Goal: Entertainment & Leisure: Browse casually

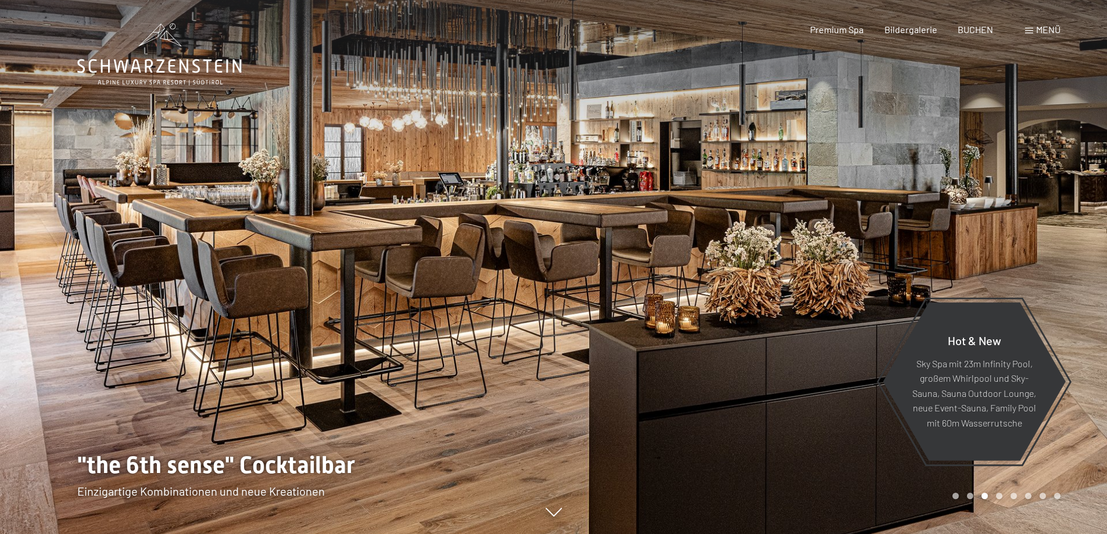
click at [1030, 33] on span at bounding box center [1029, 31] width 8 height 6
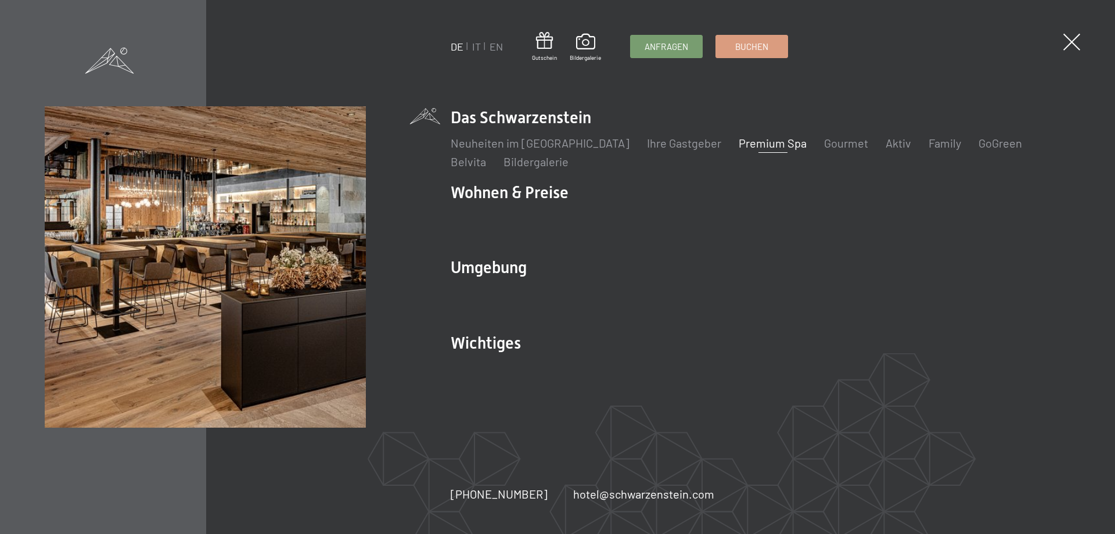
click at [739, 145] on link "Premium Spa" at bounding box center [773, 143] width 68 height 14
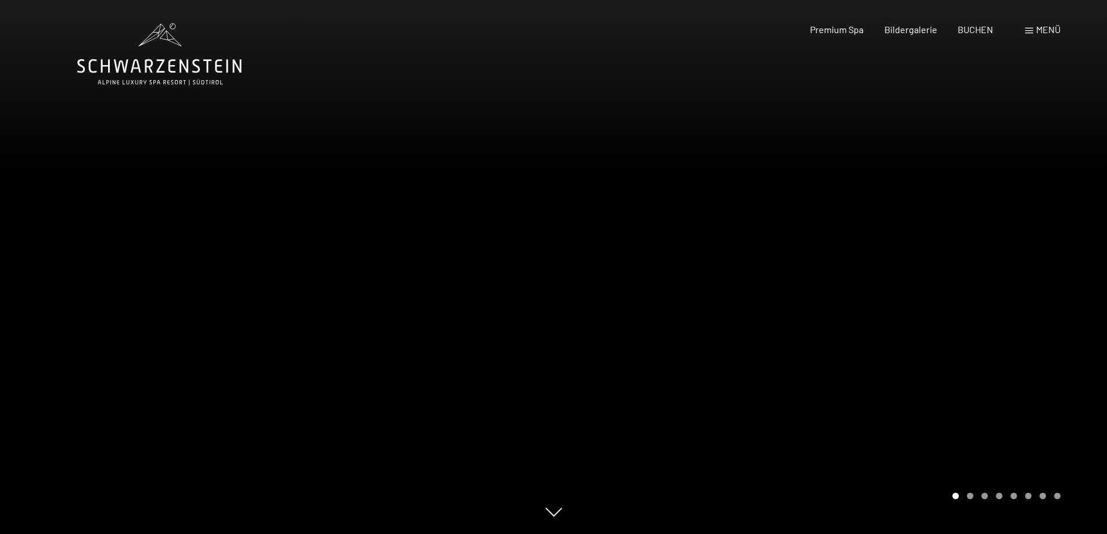
click at [1025, 30] on span at bounding box center [1029, 31] width 8 height 6
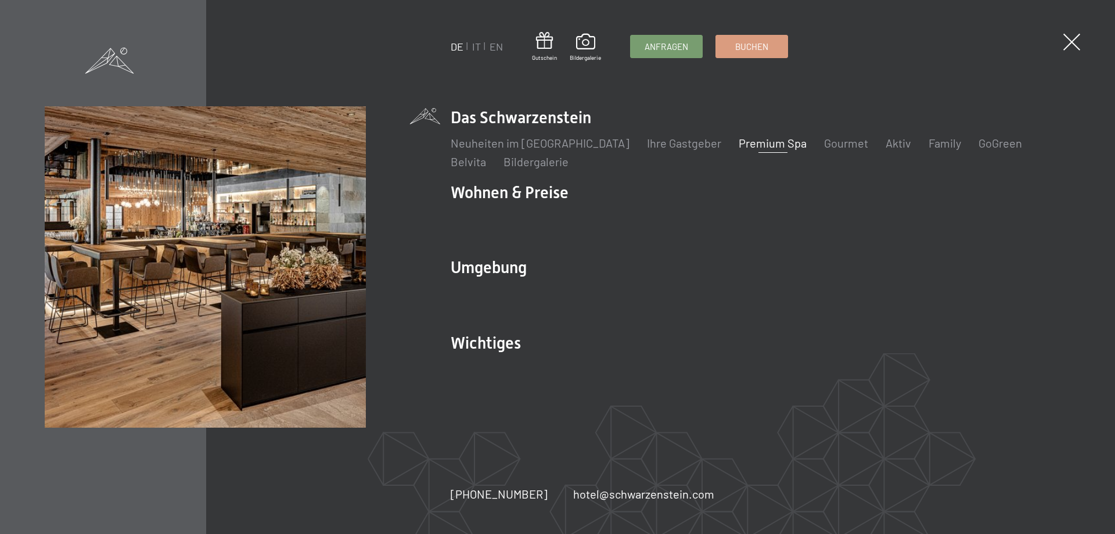
click at [746, 143] on link "Premium Spa" at bounding box center [773, 143] width 68 height 14
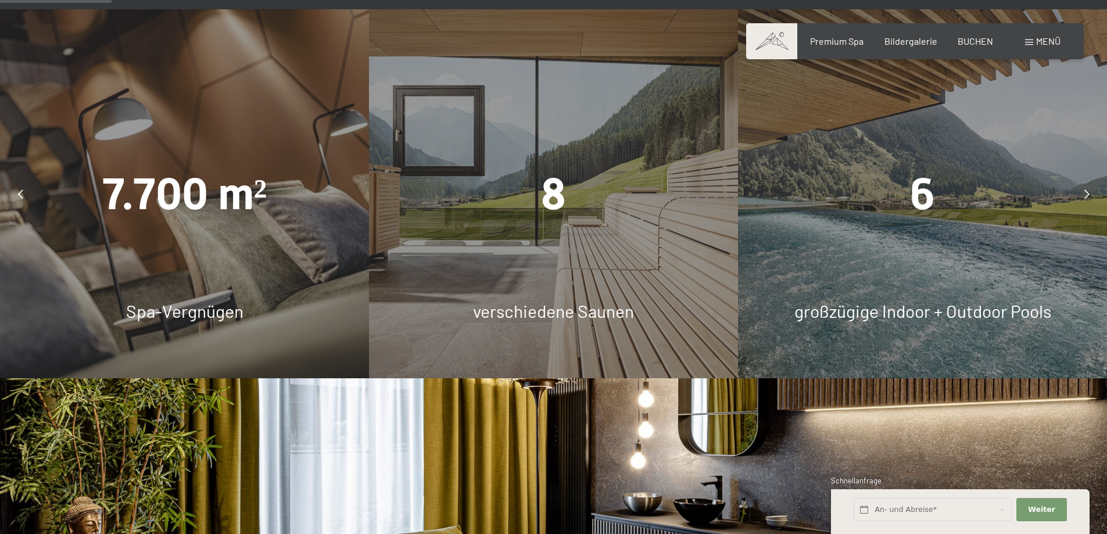
scroll to position [929, 0]
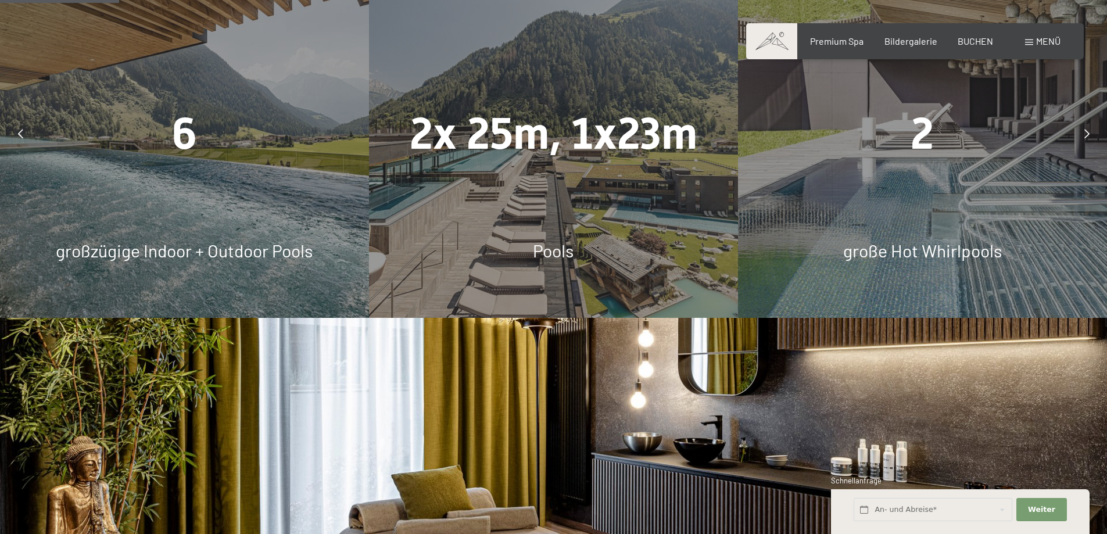
click at [16, 134] on div at bounding box center [20, 133] width 29 height 29
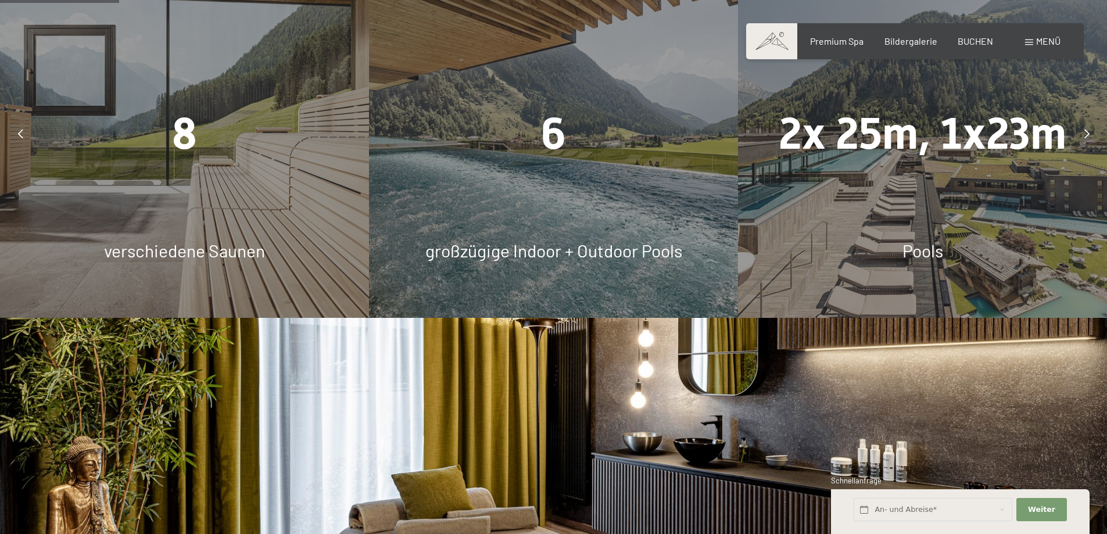
click at [16, 134] on div at bounding box center [20, 133] width 29 height 29
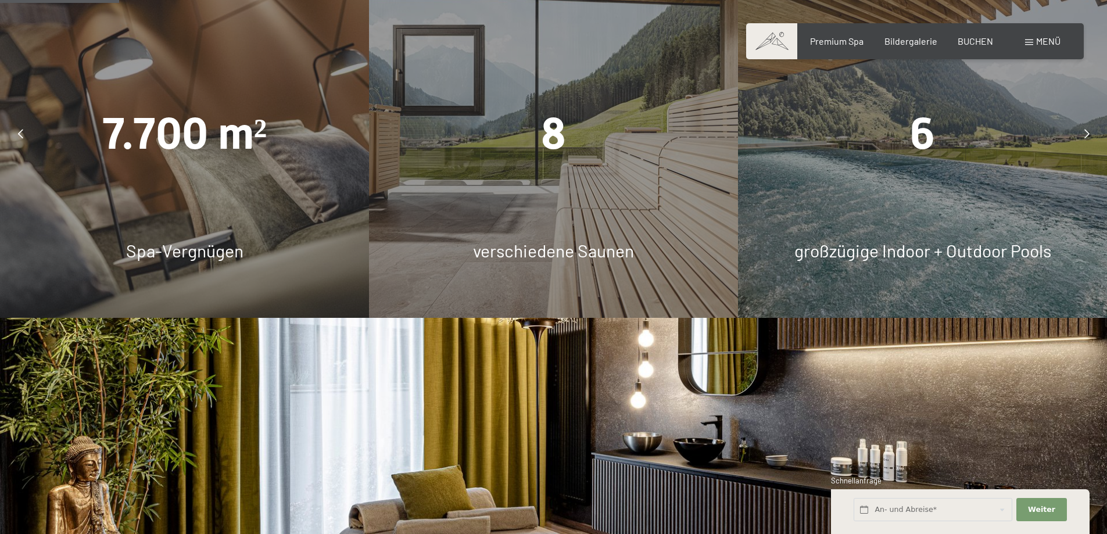
click at [1086, 131] on icon at bounding box center [1086, 133] width 5 height 9
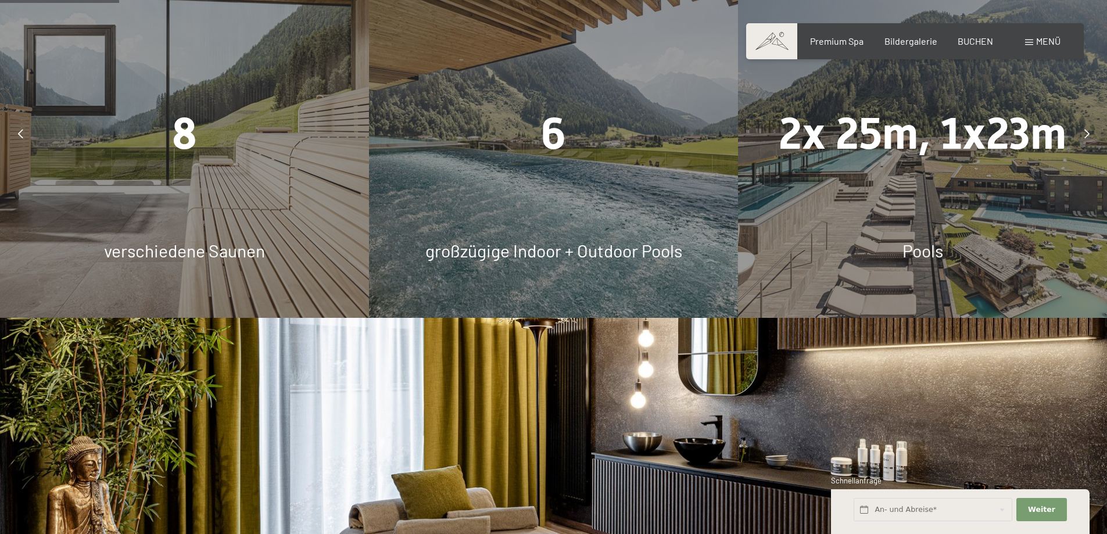
click at [180, 215] on div "8 verschiedene Saunen" at bounding box center [184, 133] width 369 height 369
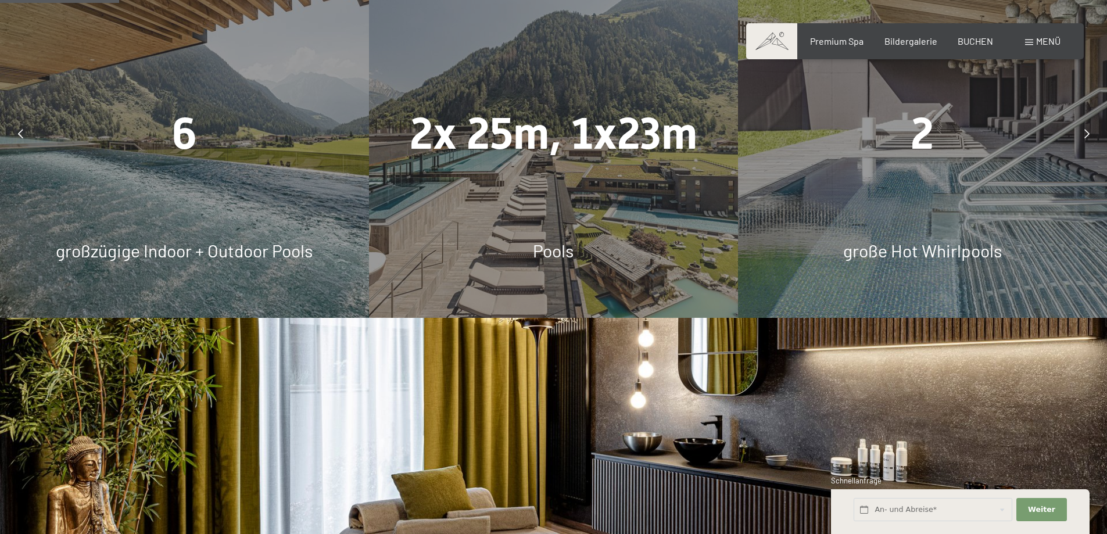
click at [1086, 131] on icon at bounding box center [1086, 133] width 5 height 9
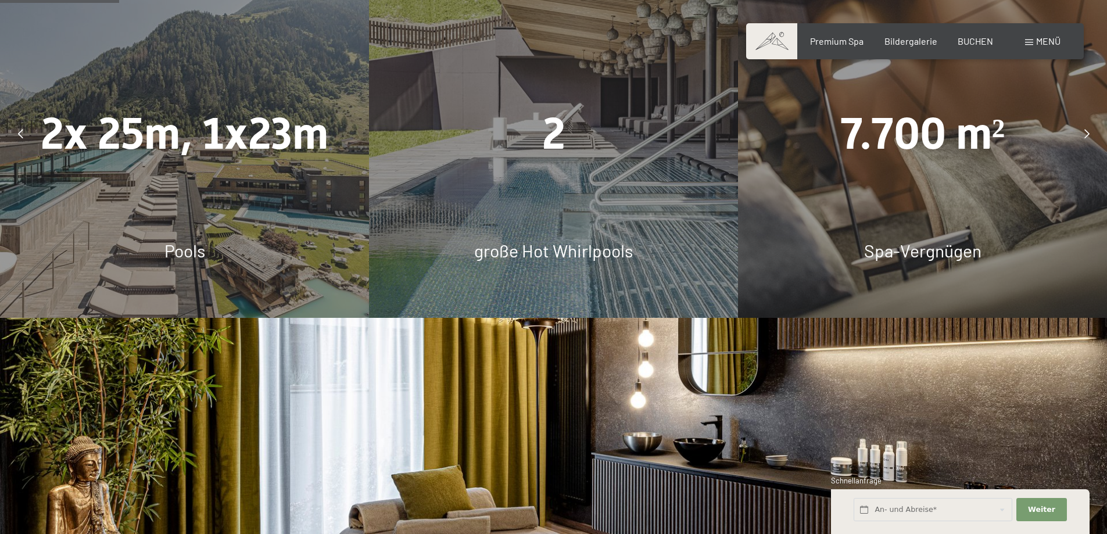
click at [1084, 134] on icon at bounding box center [1086, 133] width 5 height 9
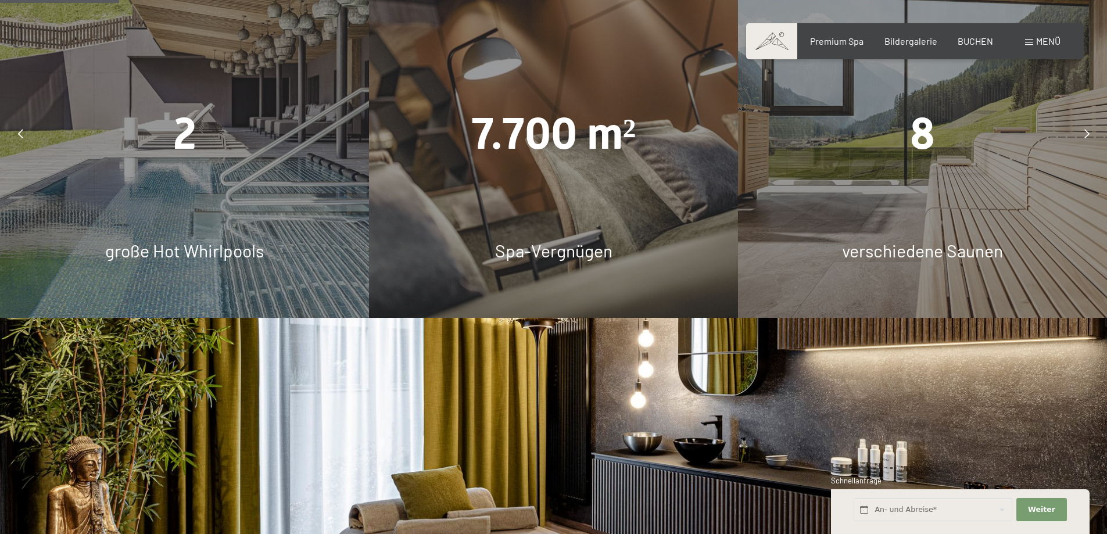
click at [1084, 134] on icon at bounding box center [1086, 133] width 5 height 9
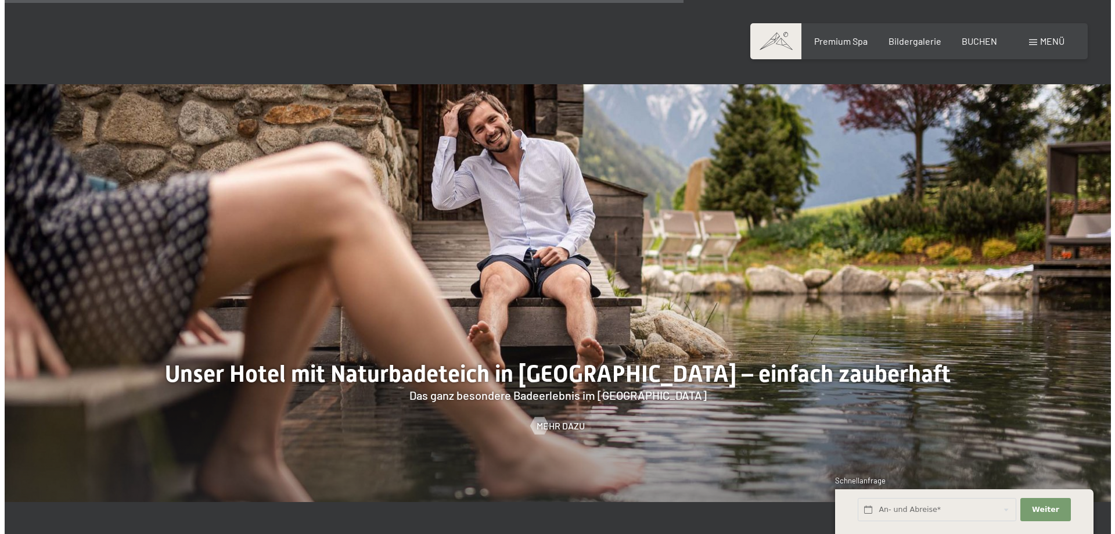
scroll to position [4763, 0]
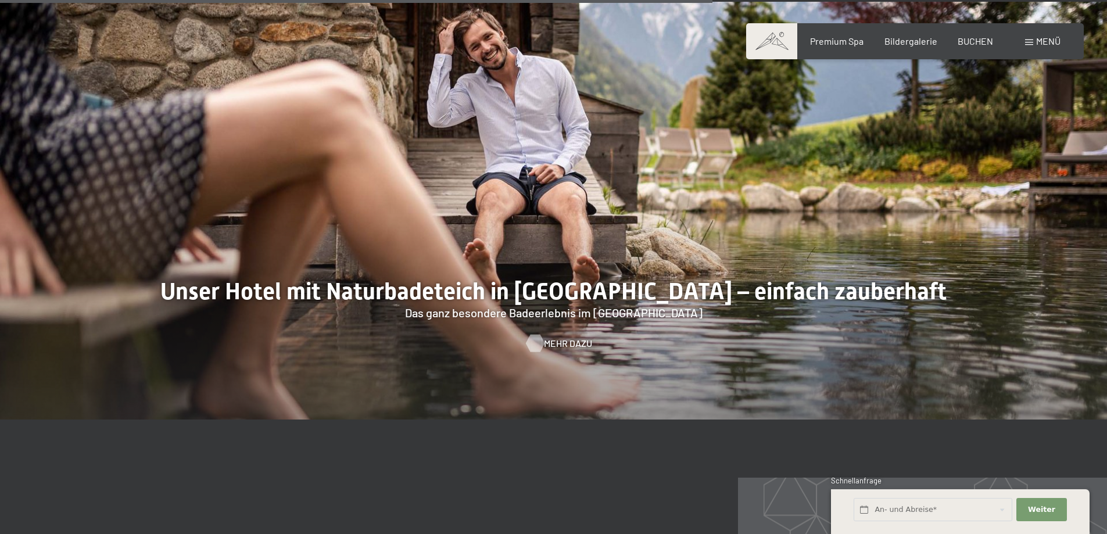
click at [551, 343] on span "Mehr dazu" at bounding box center [568, 343] width 48 height 13
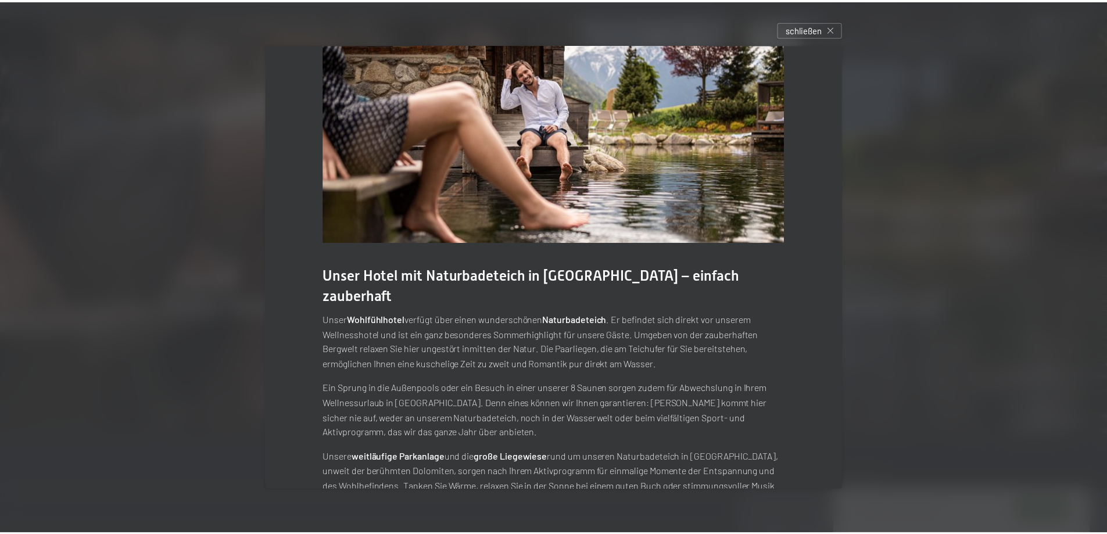
scroll to position [52, 0]
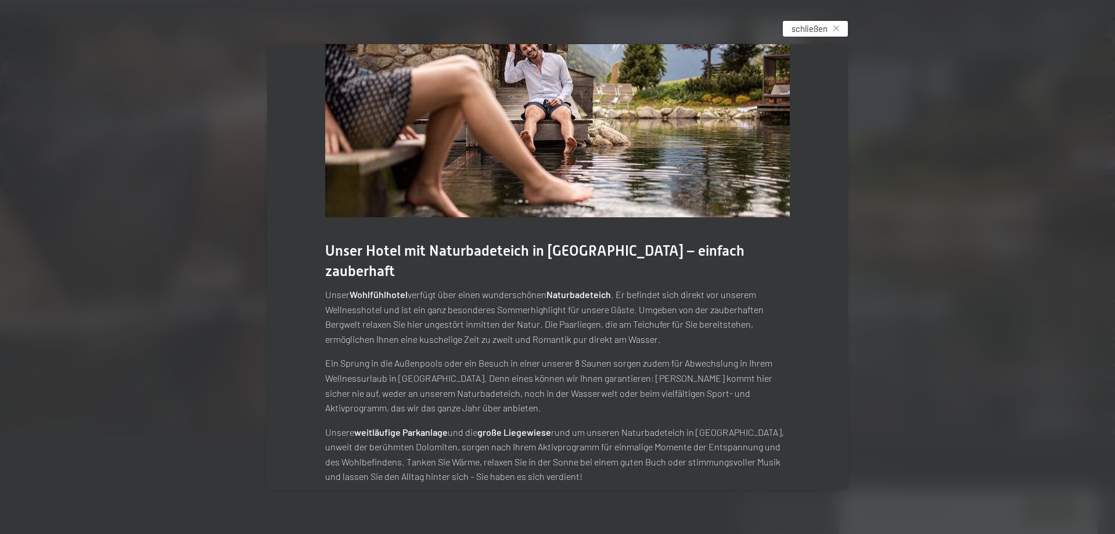
click at [839, 27] on icon at bounding box center [837, 29] width 6 height 6
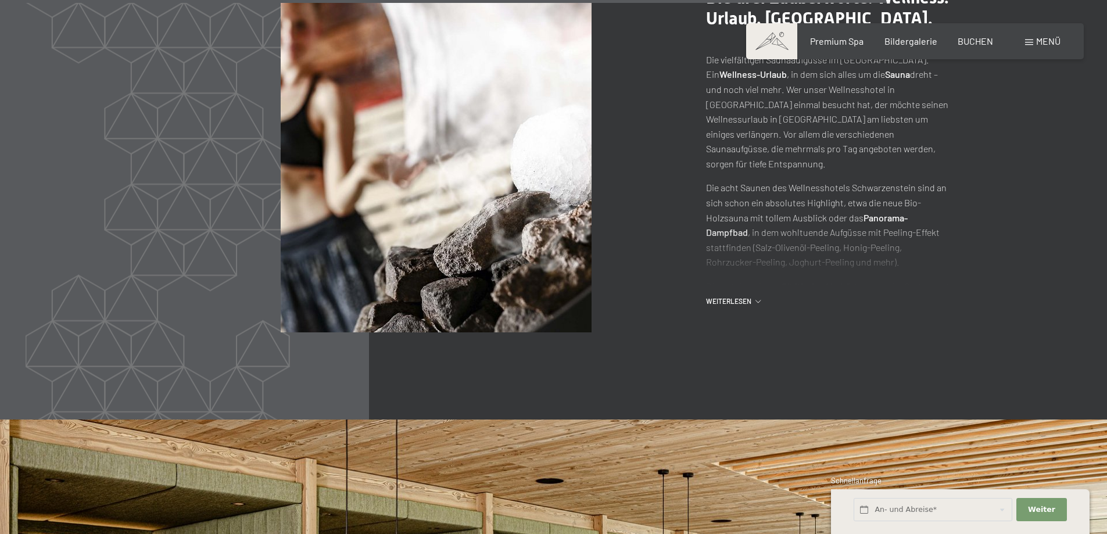
scroll to position [5925, 0]
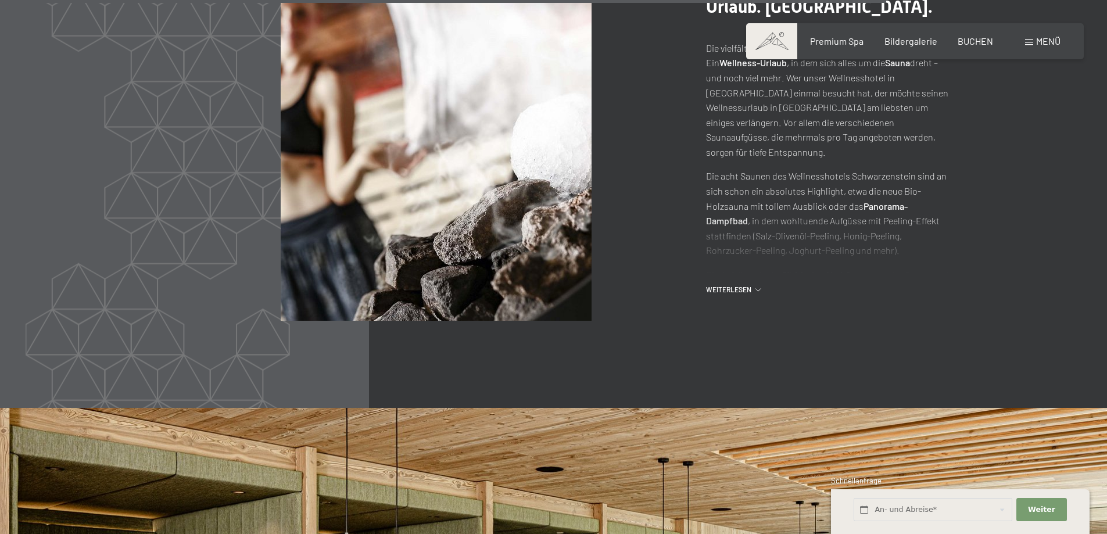
click at [735, 291] on span "Weiterlesen" at bounding box center [730, 290] width 49 height 10
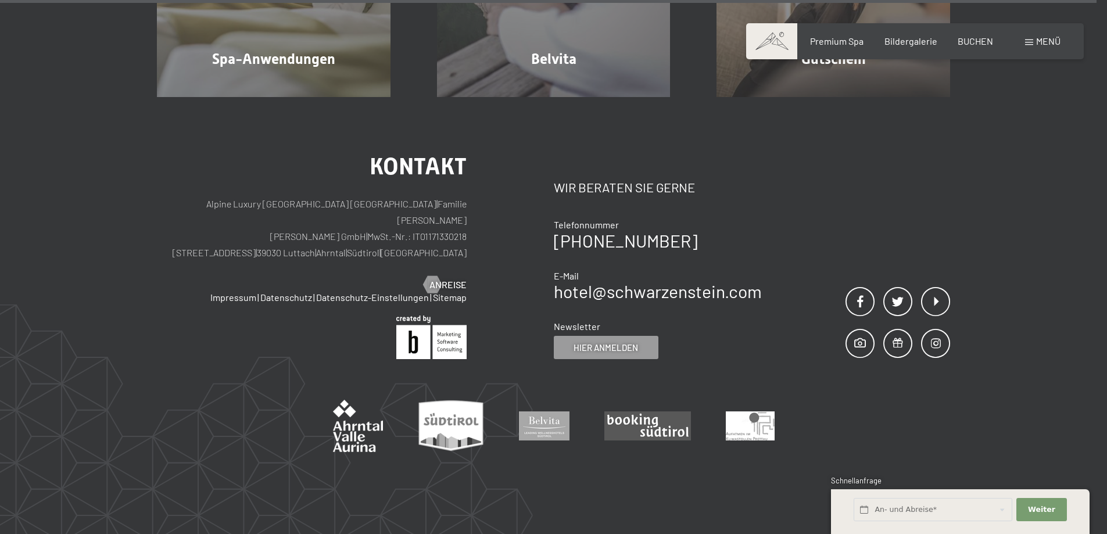
scroll to position [7355, 0]
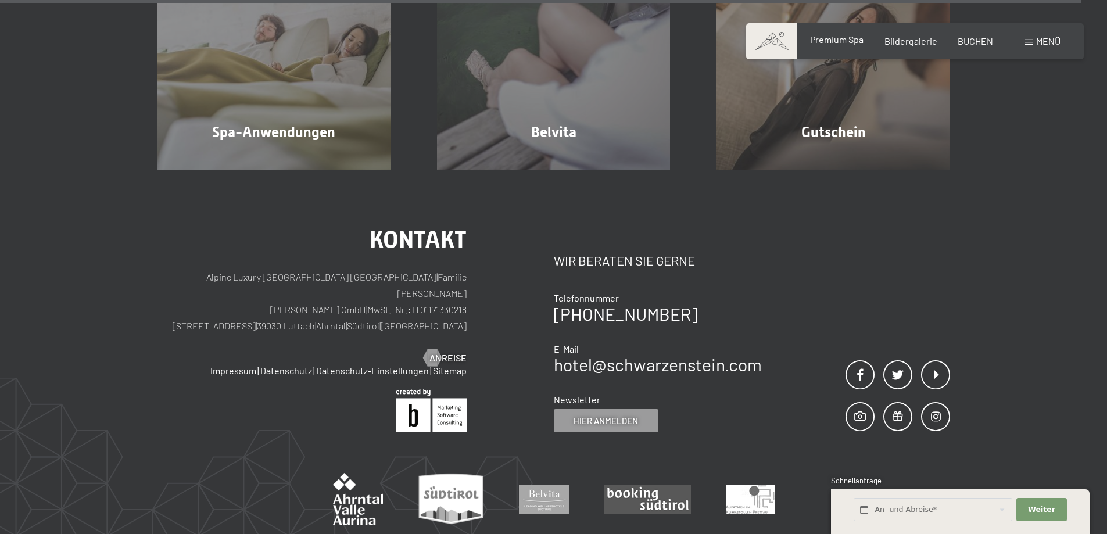
click at [840, 43] on span "Premium Spa" at bounding box center [836, 39] width 53 height 11
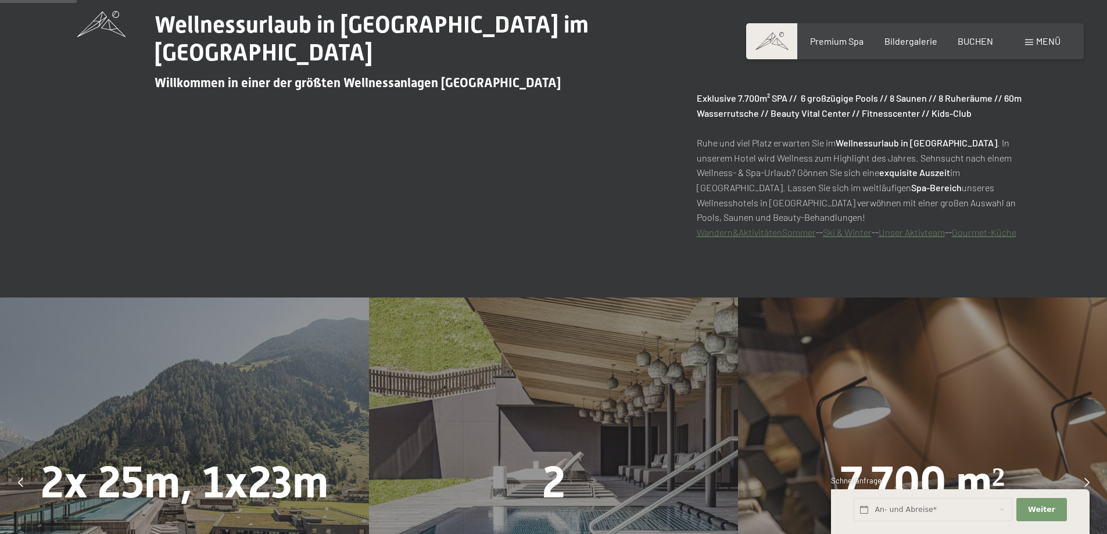
scroll to position [639, 0]
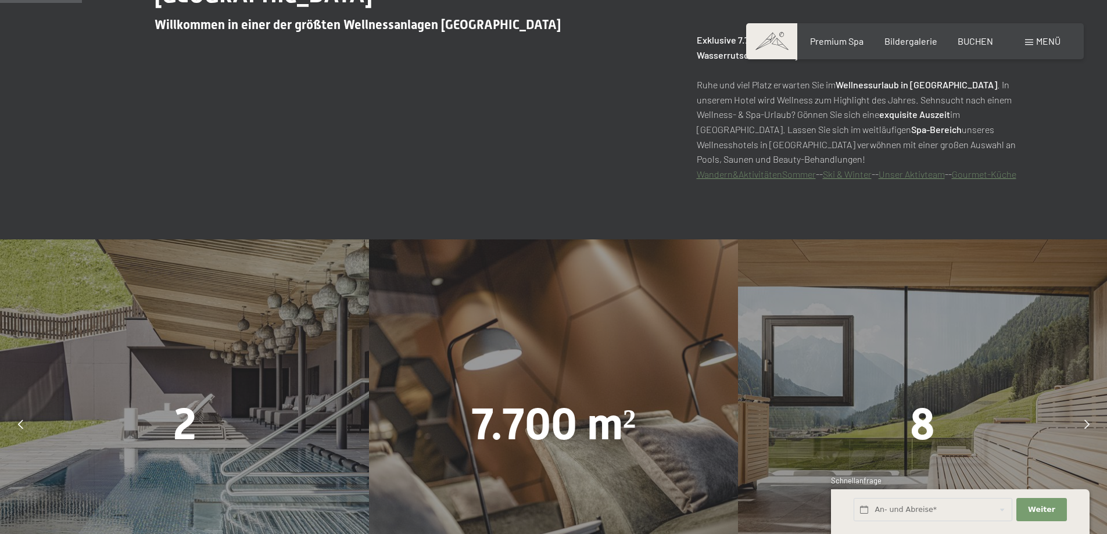
click at [209, 468] on div "2 große Hot Whirlpools" at bounding box center [184, 423] width 369 height 369
click at [189, 432] on span "2" at bounding box center [184, 423] width 23 height 51
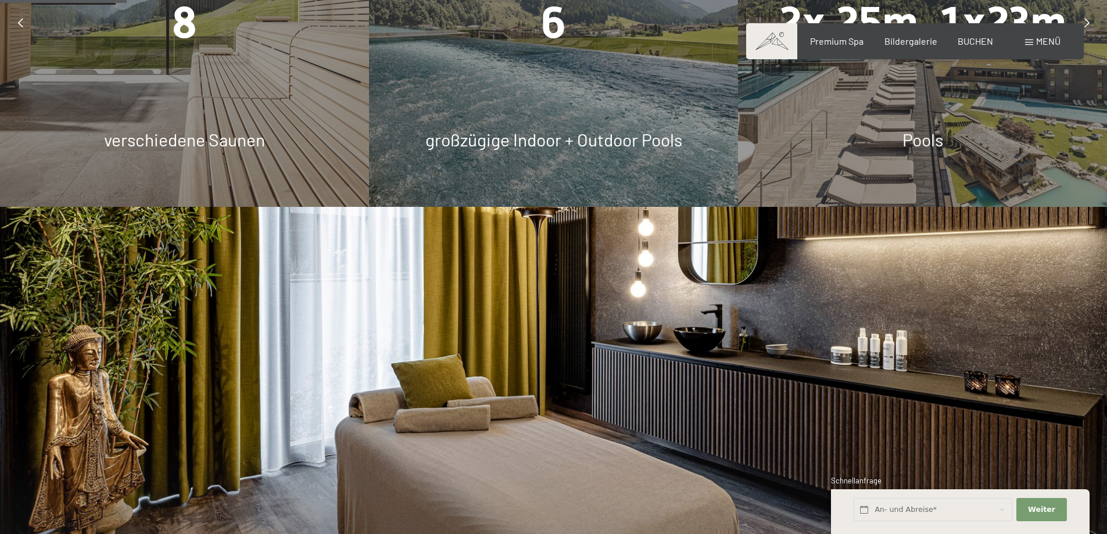
scroll to position [987, 0]
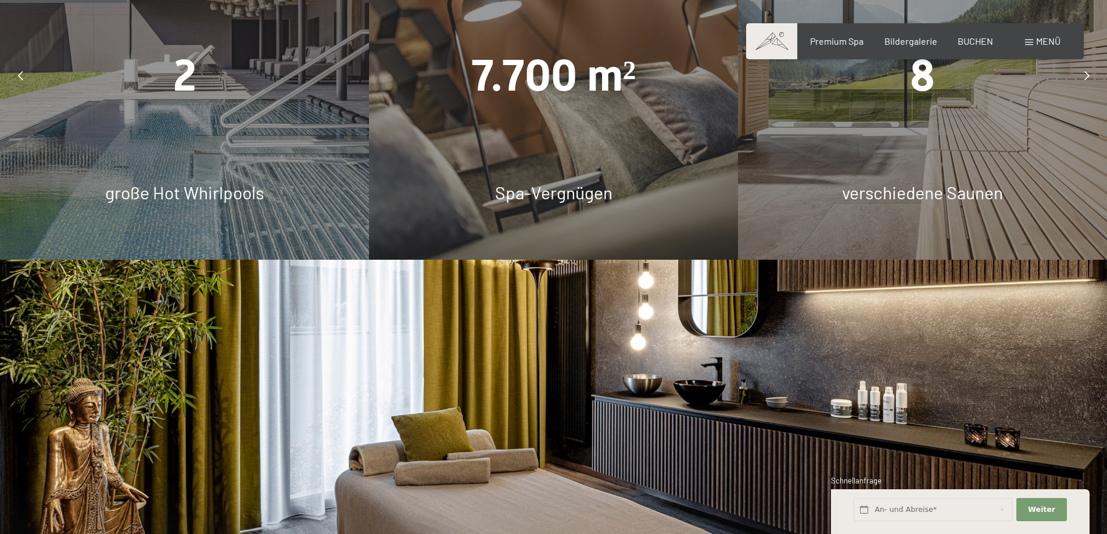
click at [18, 72] on icon at bounding box center [20, 75] width 5 height 9
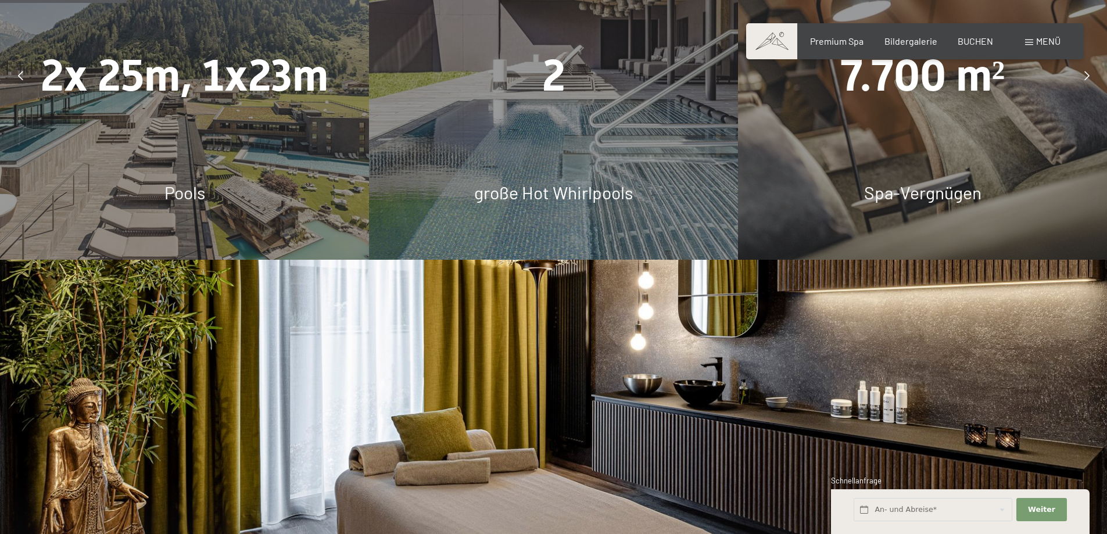
click at [282, 208] on div "2x 25m, 1x23m Pools" at bounding box center [184, 75] width 369 height 369
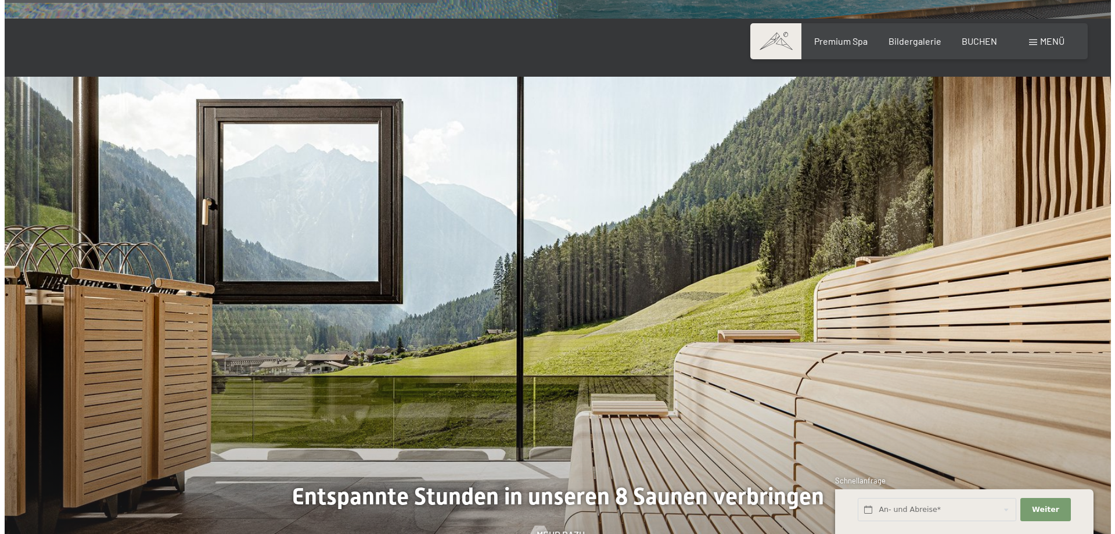
scroll to position [3601, 0]
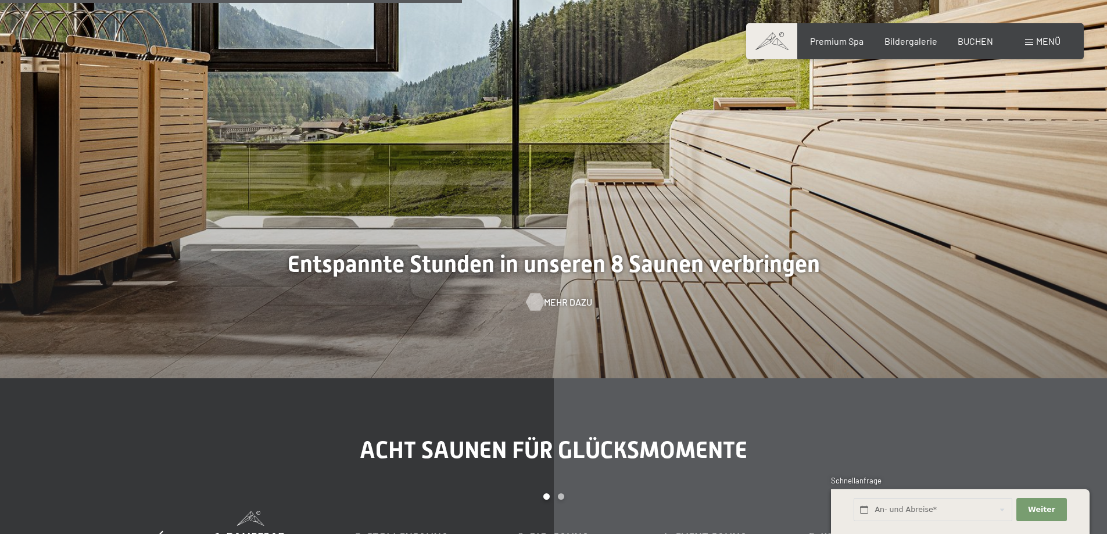
click at [544, 304] on span "Mehr dazu" at bounding box center [568, 302] width 48 height 13
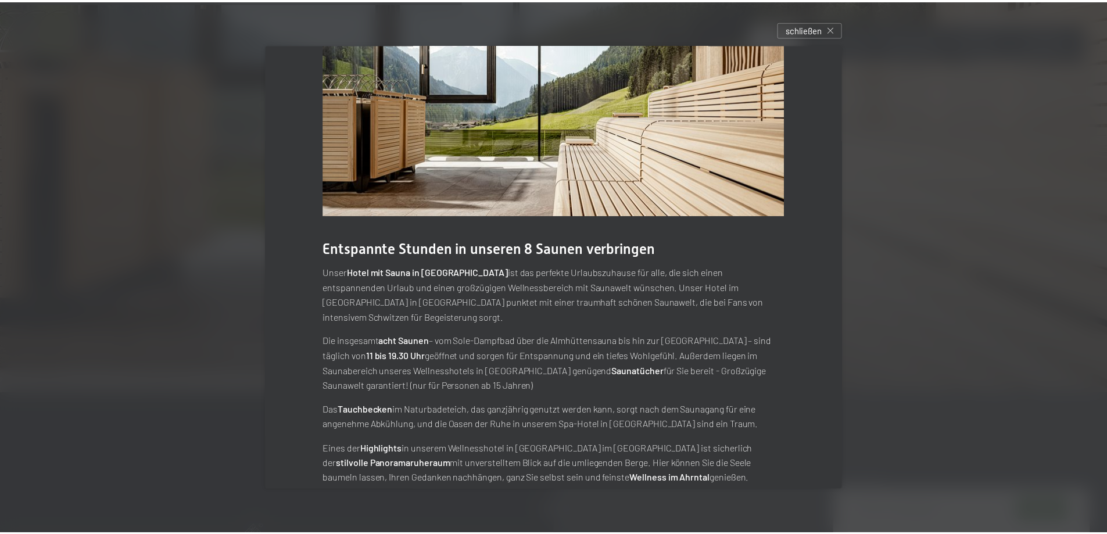
scroll to position [61, 0]
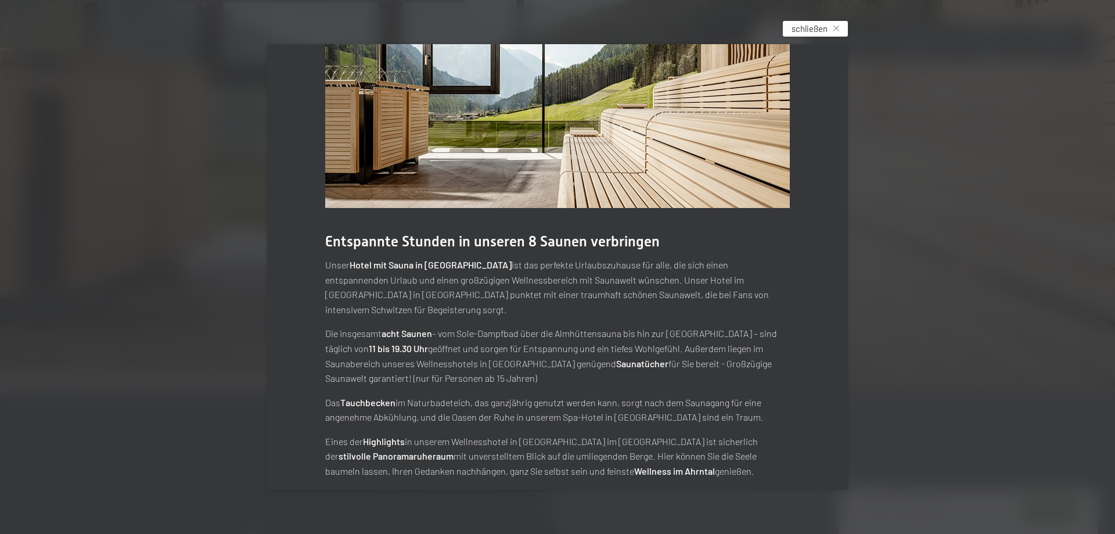
click at [839, 28] on icon at bounding box center [837, 29] width 6 height 6
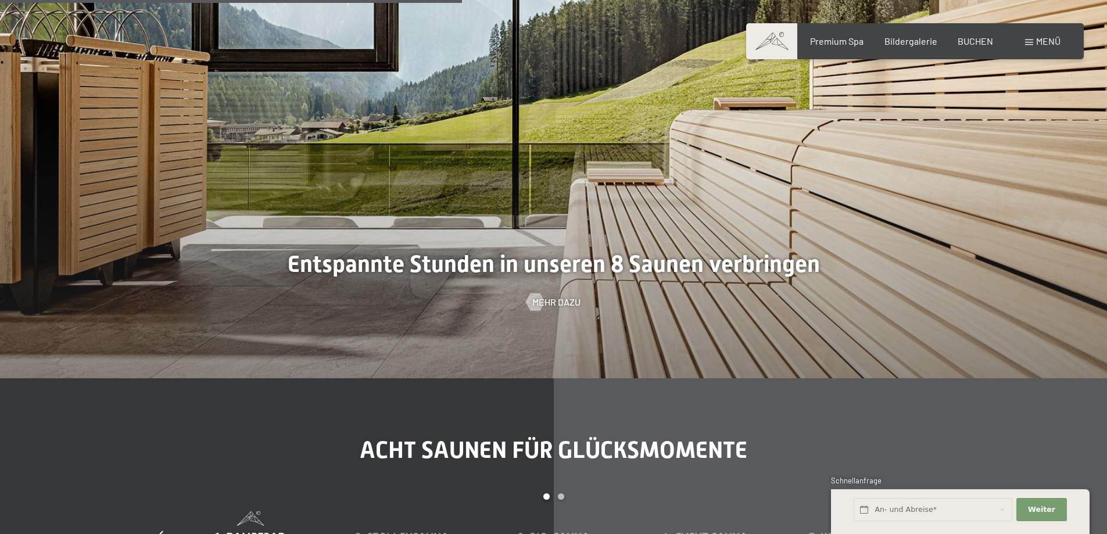
click at [620, 173] on div at bounding box center [553, 111] width 1107 height 534
drag, startPoint x: 565, startPoint y: 171, endPoint x: 415, endPoint y: 171, distance: 149.9
click at [473, 170] on div at bounding box center [553, 111] width 1107 height 534
drag, startPoint x: 415, startPoint y: 171, endPoint x: 309, endPoint y: 159, distance: 106.9
click at [340, 164] on div at bounding box center [553, 111] width 1107 height 534
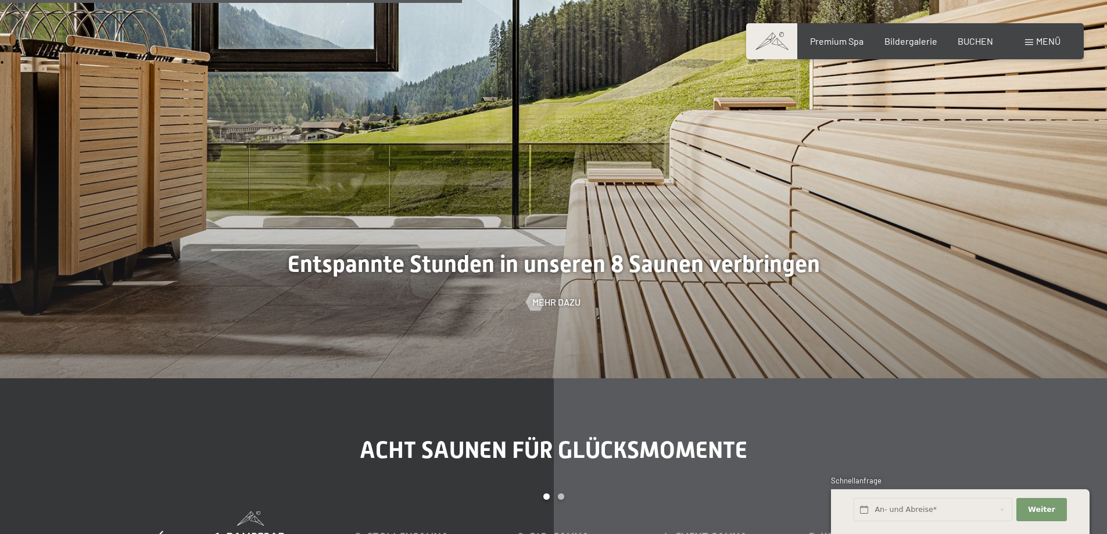
drag, startPoint x: 299, startPoint y: 159, endPoint x: 297, endPoint y: 144, distance: 14.7
click at [298, 157] on div at bounding box center [553, 111] width 1107 height 534
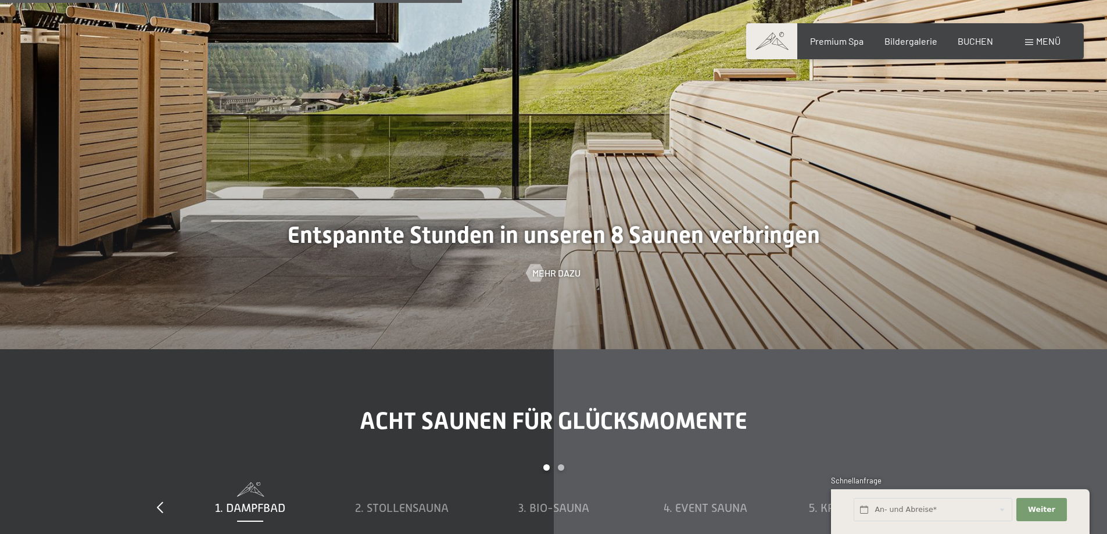
scroll to position [3601, 0]
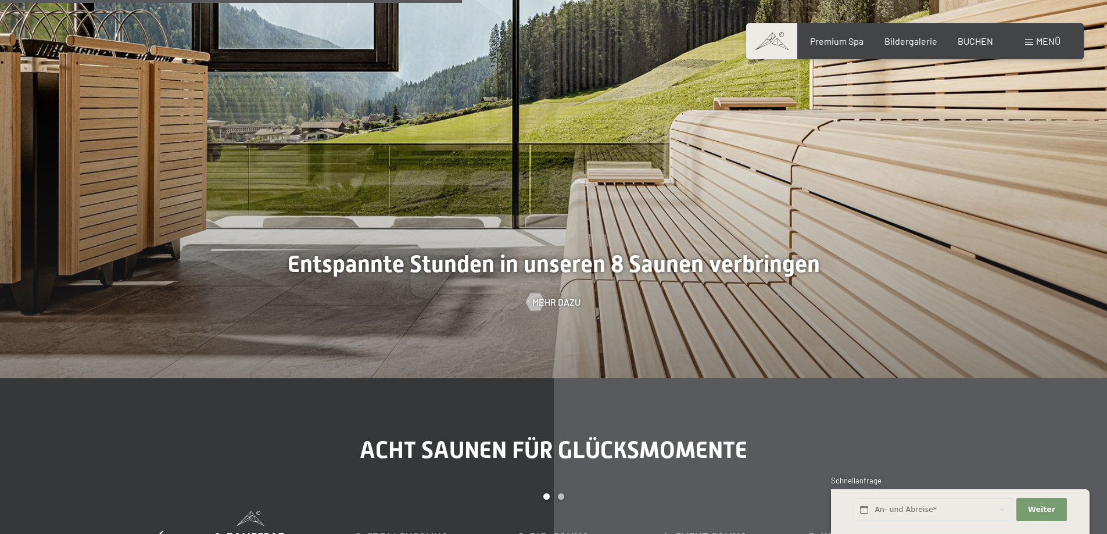
click at [1025, 39] on span at bounding box center [1029, 42] width 8 height 6
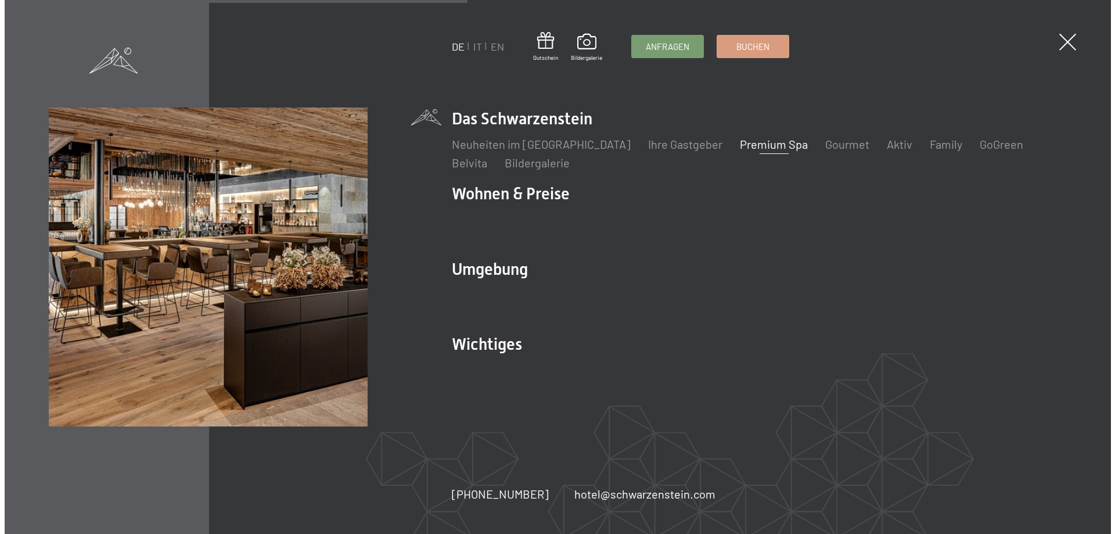
scroll to position [3616, 0]
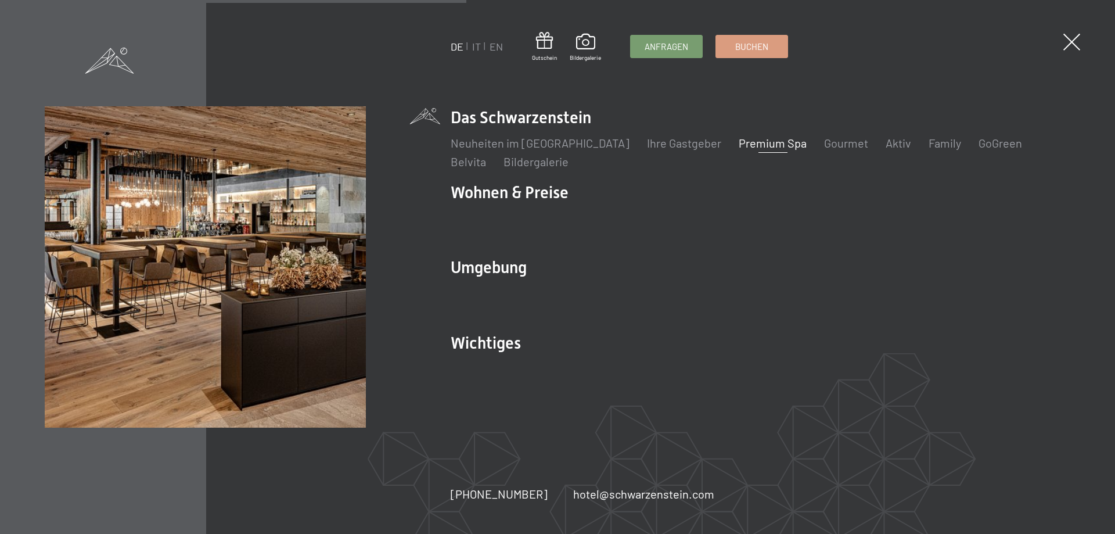
click at [742, 146] on link "Premium Spa" at bounding box center [773, 143] width 68 height 14
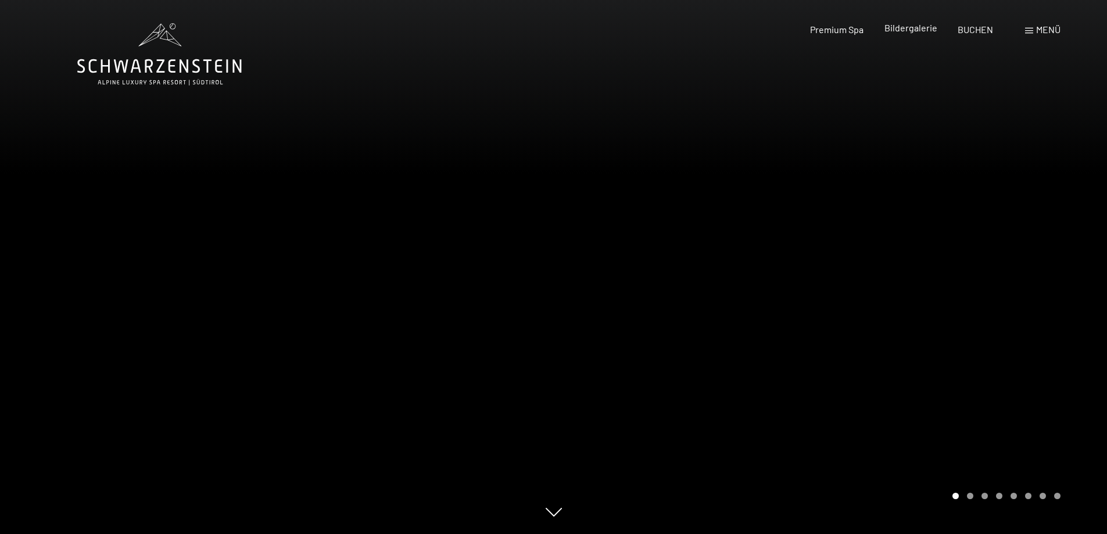
click at [906, 25] on span "Bildergalerie" at bounding box center [910, 27] width 53 height 11
click at [915, 34] on div "Bildergalerie" at bounding box center [910, 27] width 53 height 13
click at [913, 24] on span "Bildergalerie" at bounding box center [910, 27] width 53 height 11
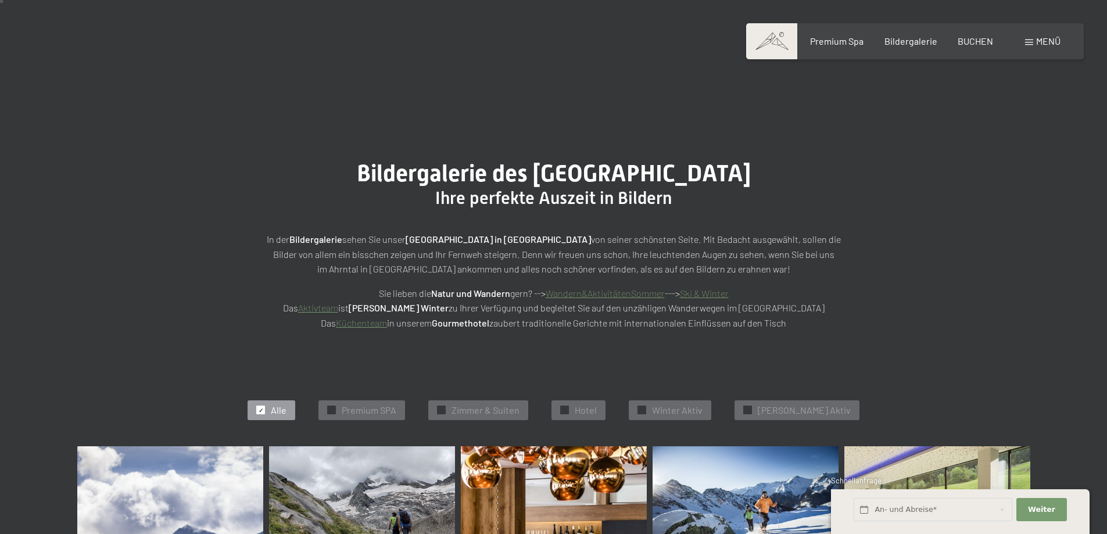
scroll to position [58, 0]
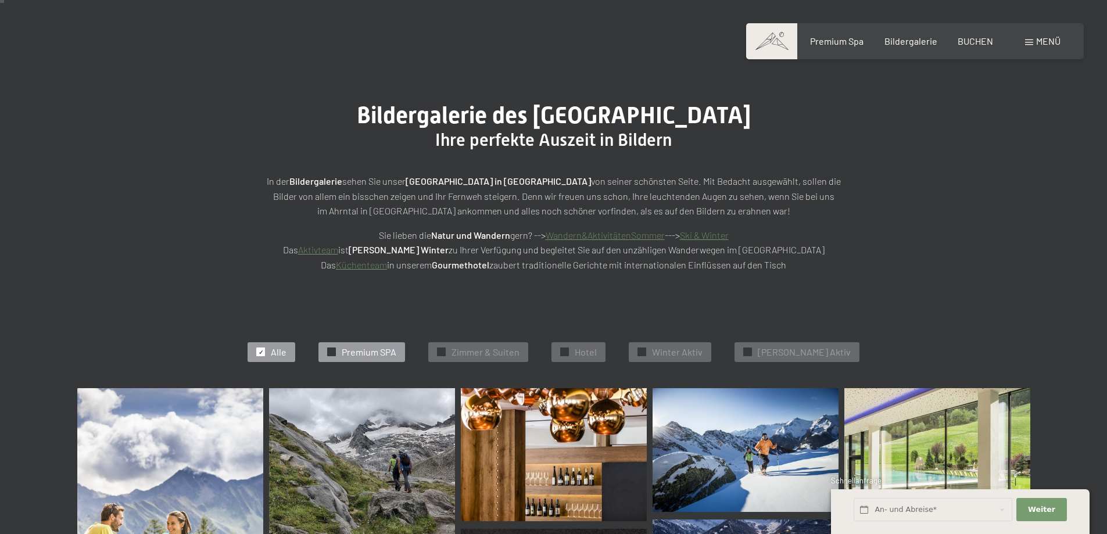
click at [391, 351] on span "Premium SPA" at bounding box center [369, 352] width 55 height 13
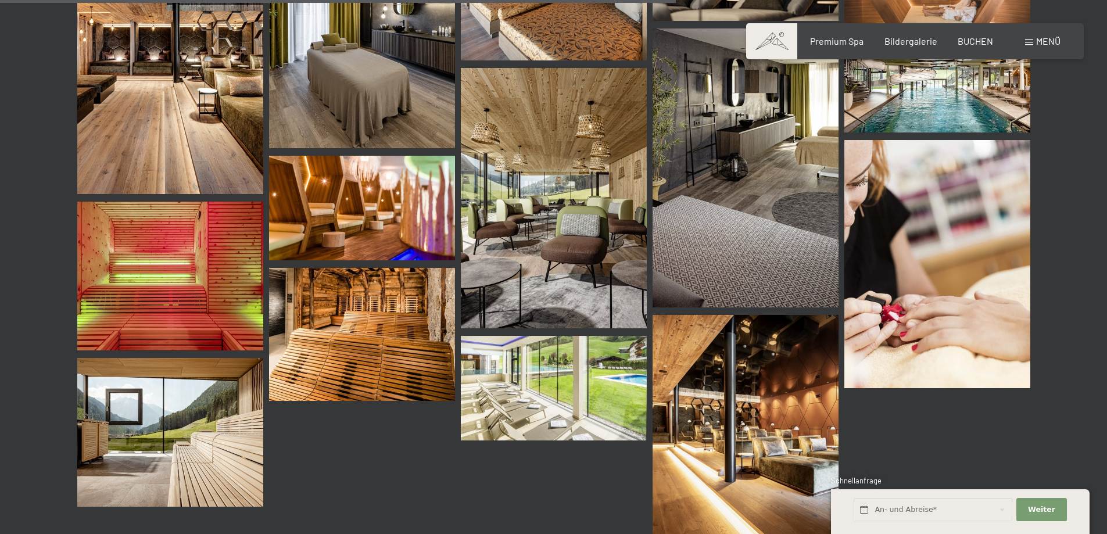
scroll to position [1454, 0]
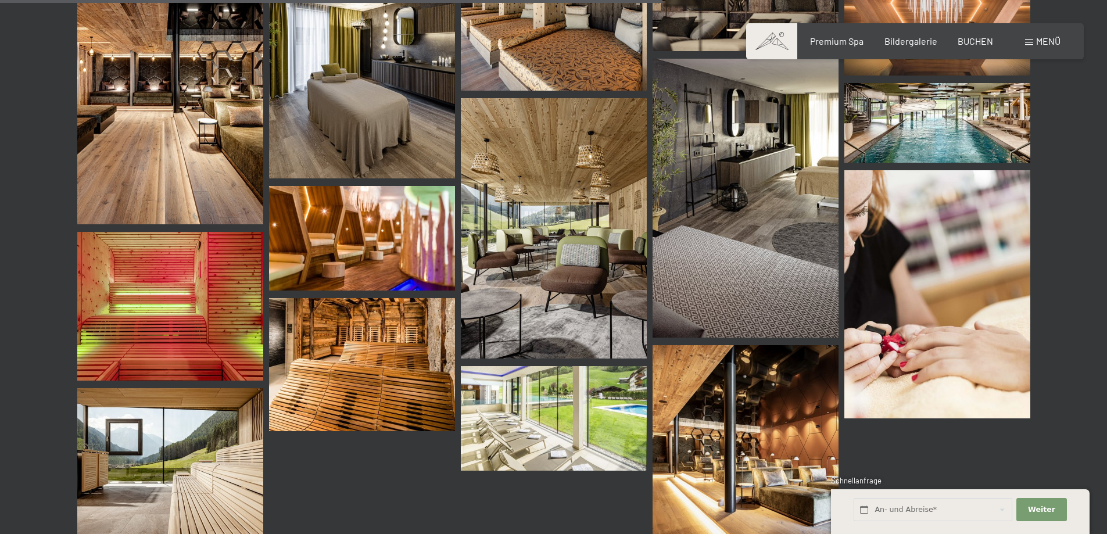
click at [961, 121] on img at bounding box center [937, 123] width 186 height 80
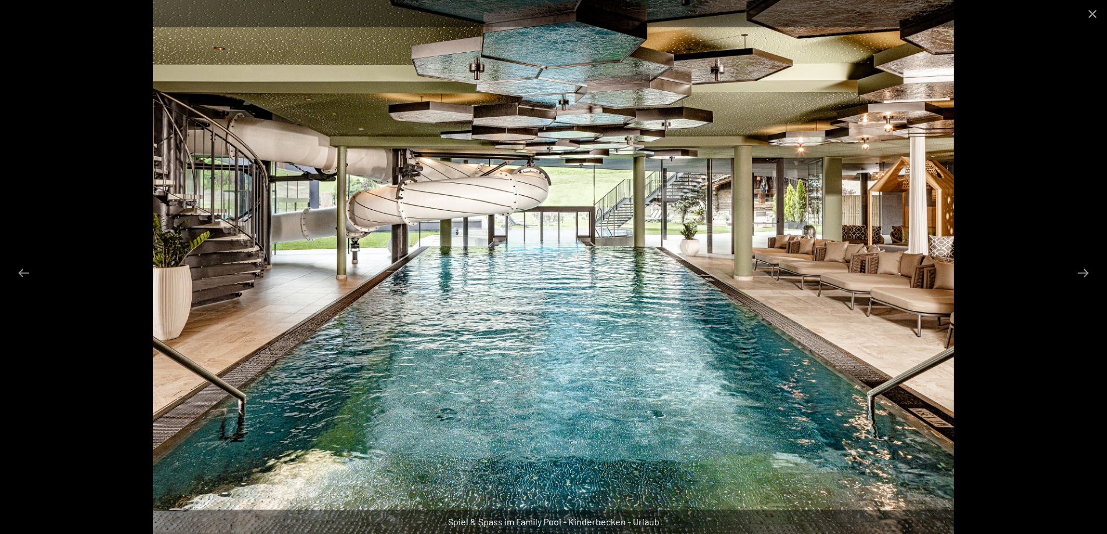
scroll to position [1164, 0]
click at [22, 275] on button "Previous slide" at bounding box center [24, 272] width 24 height 23
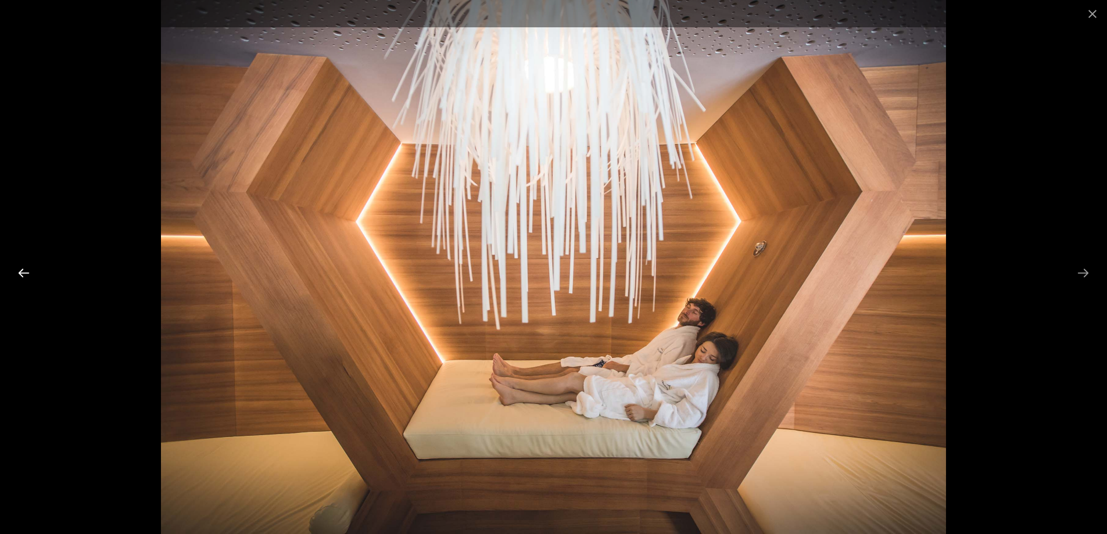
click at [22, 275] on button "Previous slide" at bounding box center [24, 272] width 24 height 23
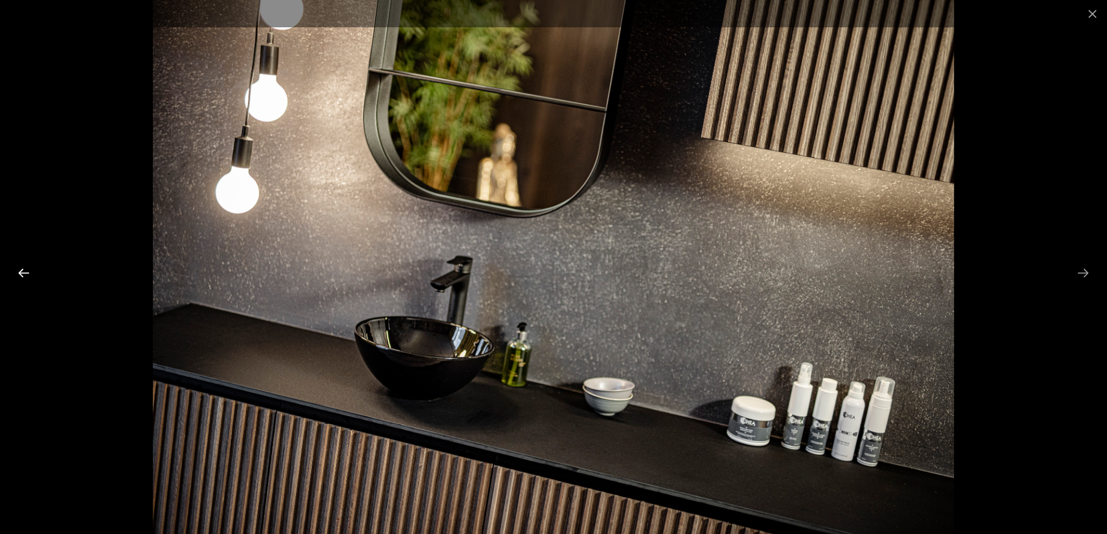
scroll to position [1396, 0]
click at [23, 269] on button "Previous slide" at bounding box center [24, 272] width 24 height 23
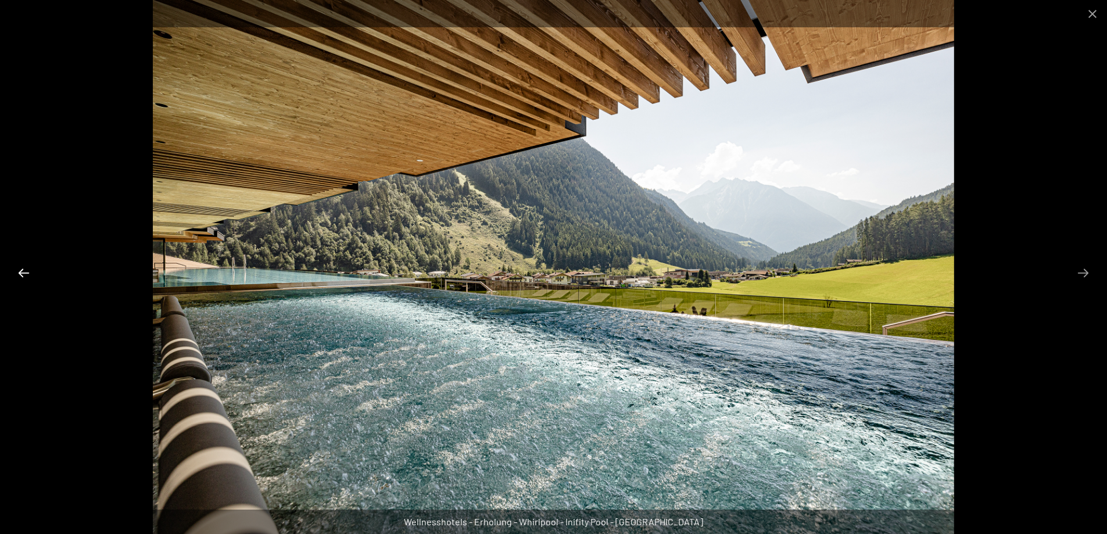
scroll to position [1571, 0]
click at [21, 274] on button "Previous slide" at bounding box center [24, 272] width 24 height 23
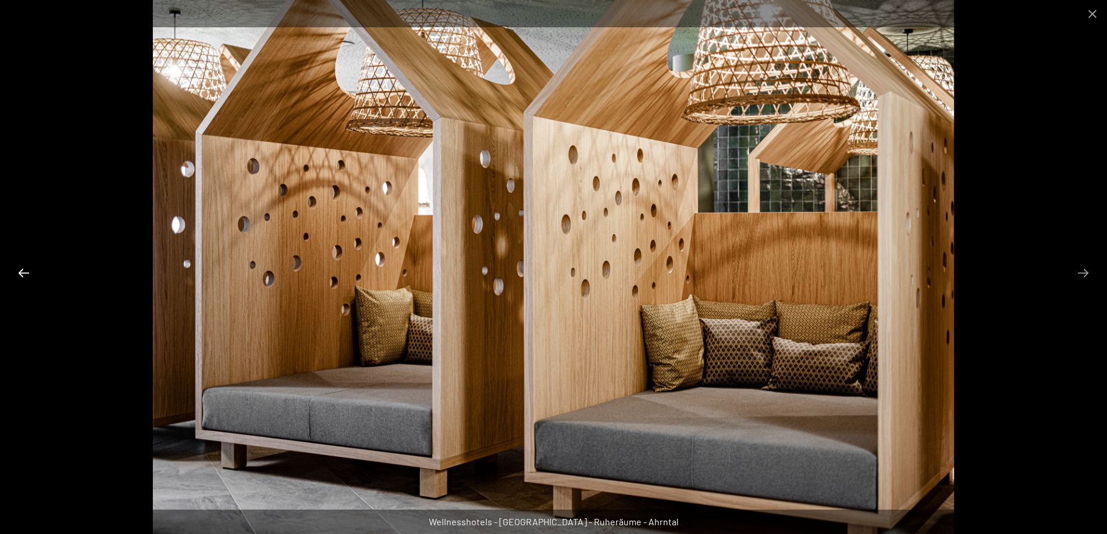
click at [21, 274] on button "Previous slide" at bounding box center [24, 272] width 24 height 23
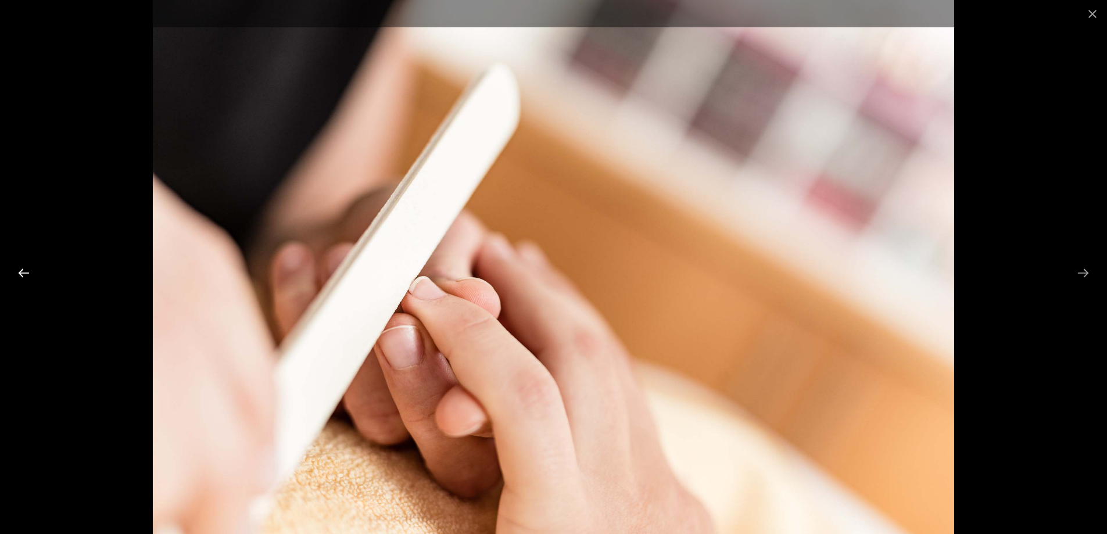
click at [21, 274] on button "Previous slide" at bounding box center [24, 272] width 24 height 23
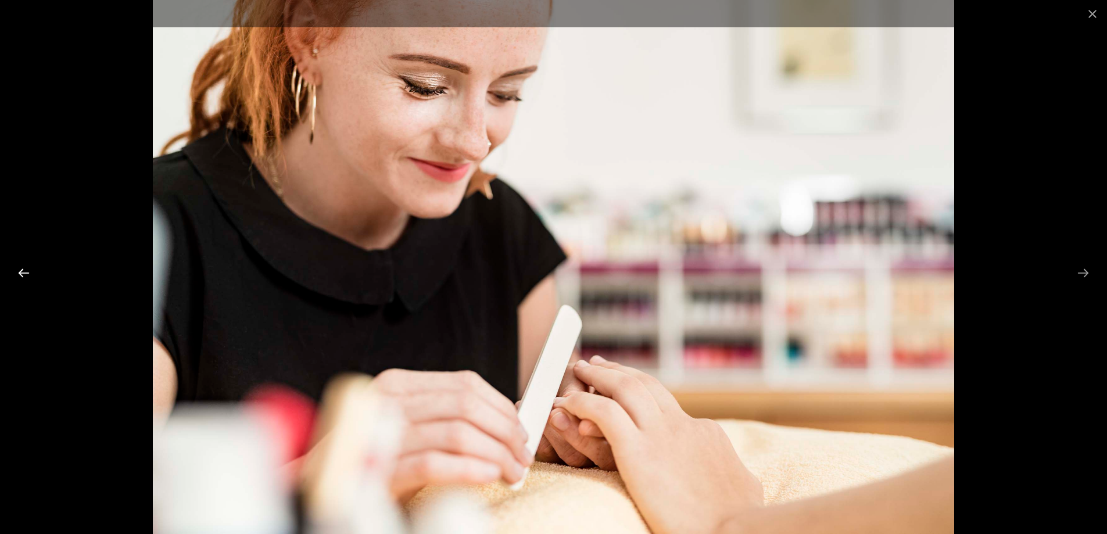
click at [21, 274] on button "Previous slide" at bounding box center [24, 272] width 24 height 23
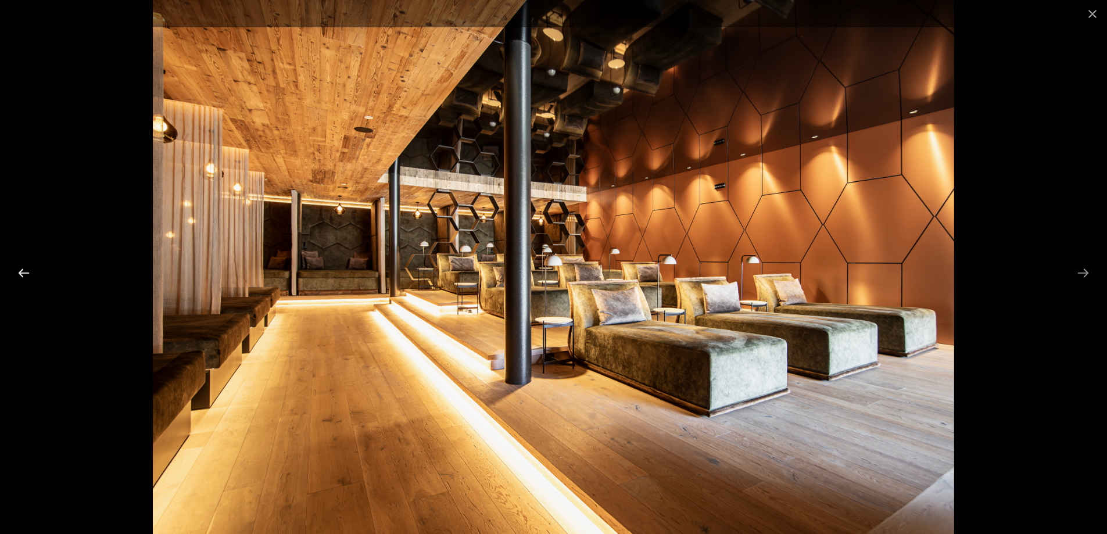
click at [21, 274] on button "Previous slide" at bounding box center [24, 272] width 24 height 23
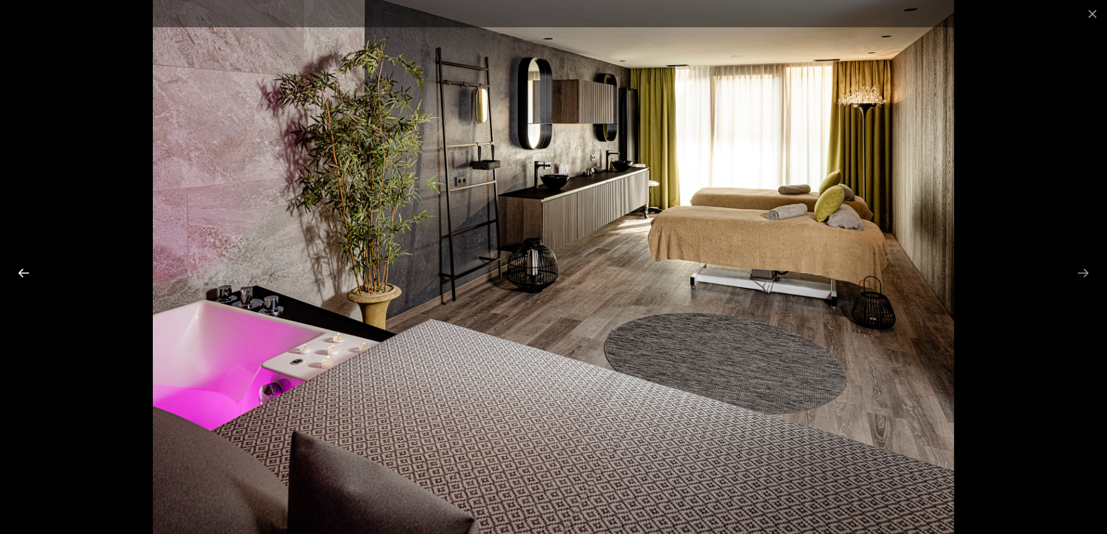
click at [21, 274] on button "Previous slide" at bounding box center [24, 272] width 24 height 23
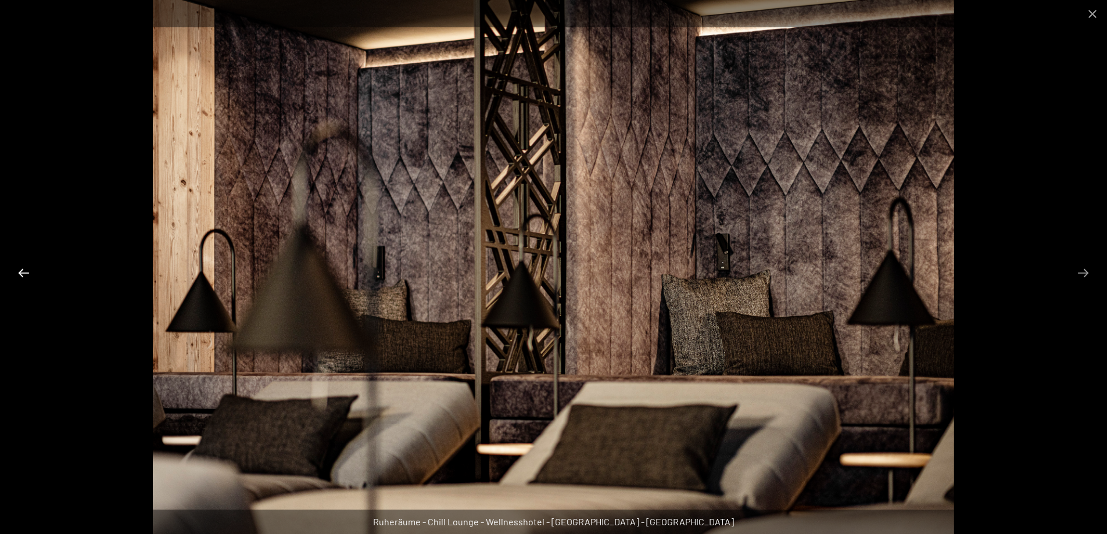
click at [21, 274] on button "Previous slide" at bounding box center [24, 272] width 24 height 23
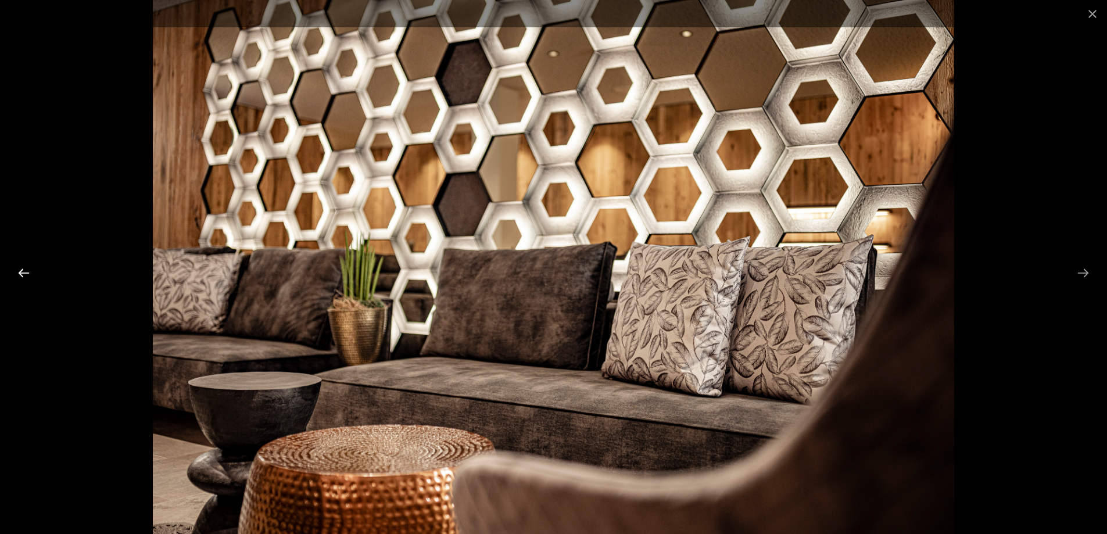
click at [21, 274] on button "Previous slide" at bounding box center [24, 272] width 24 height 23
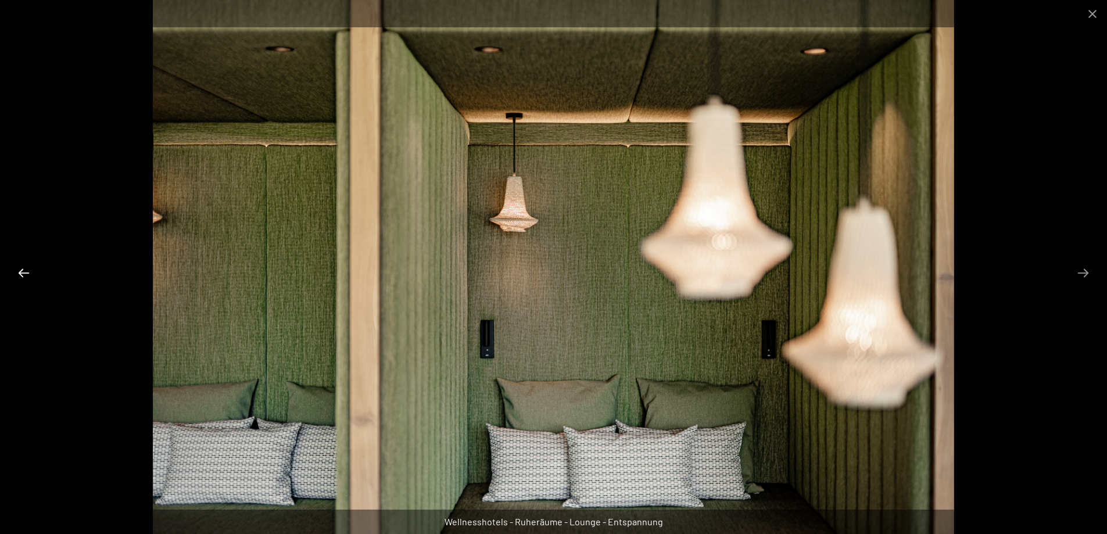
click at [21, 274] on button "Previous slide" at bounding box center [24, 272] width 24 height 23
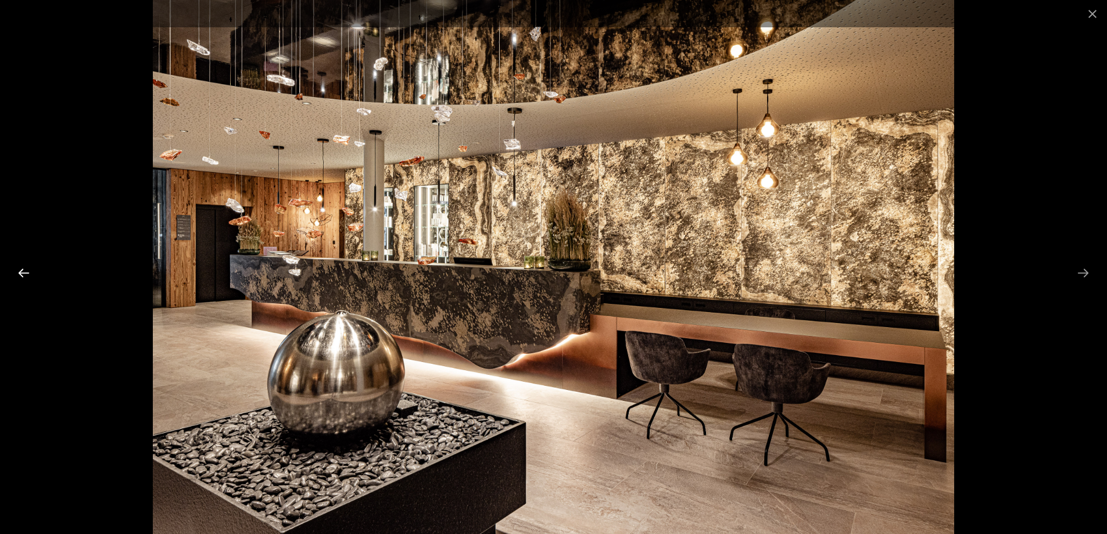
click at [21, 274] on button "Previous slide" at bounding box center [24, 272] width 24 height 23
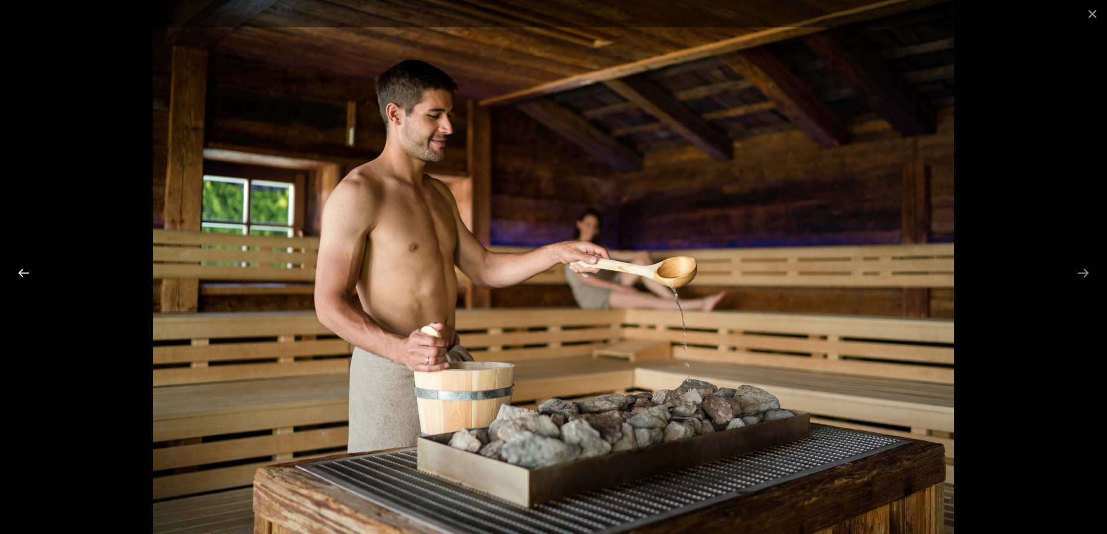
click at [21, 274] on button "Previous slide" at bounding box center [24, 272] width 24 height 23
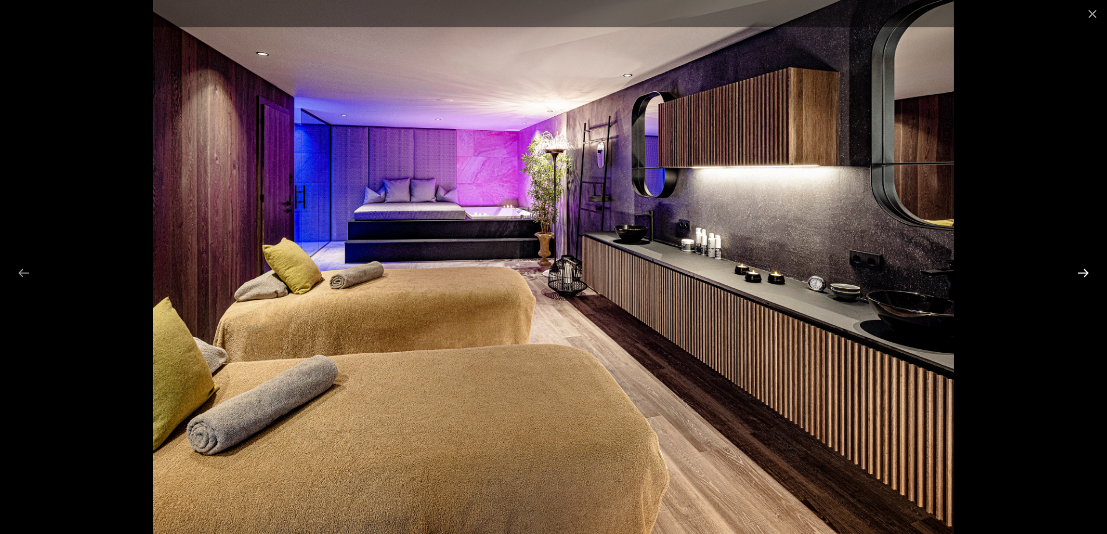
click at [1085, 273] on button "Next slide" at bounding box center [1083, 272] width 24 height 23
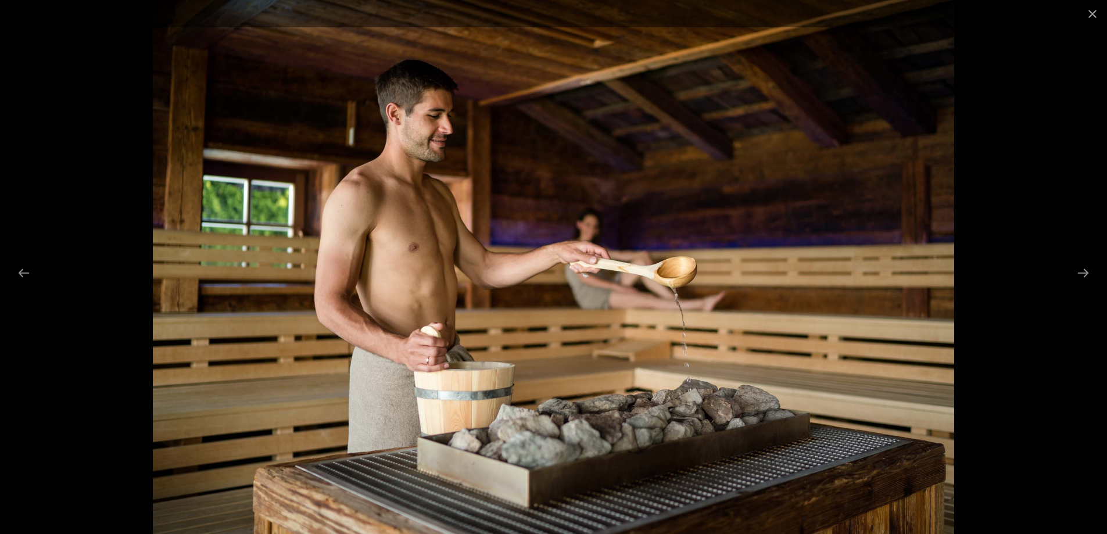
scroll to position [1861, 0]
click at [22, 271] on button "Previous slide" at bounding box center [24, 272] width 24 height 23
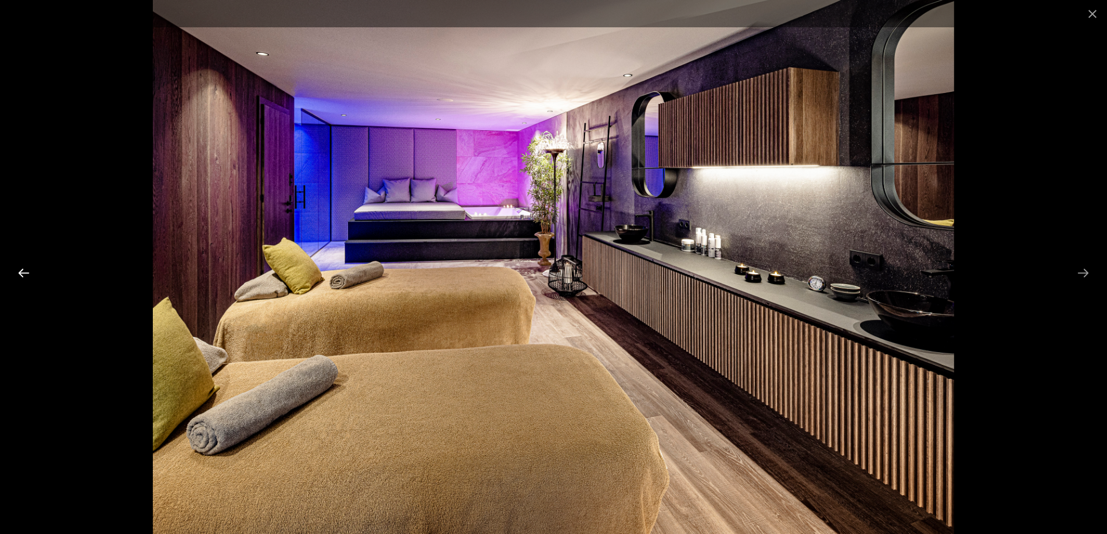
click at [22, 271] on button "Previous slide" at bounding box center [24, 272] width 24 height 23
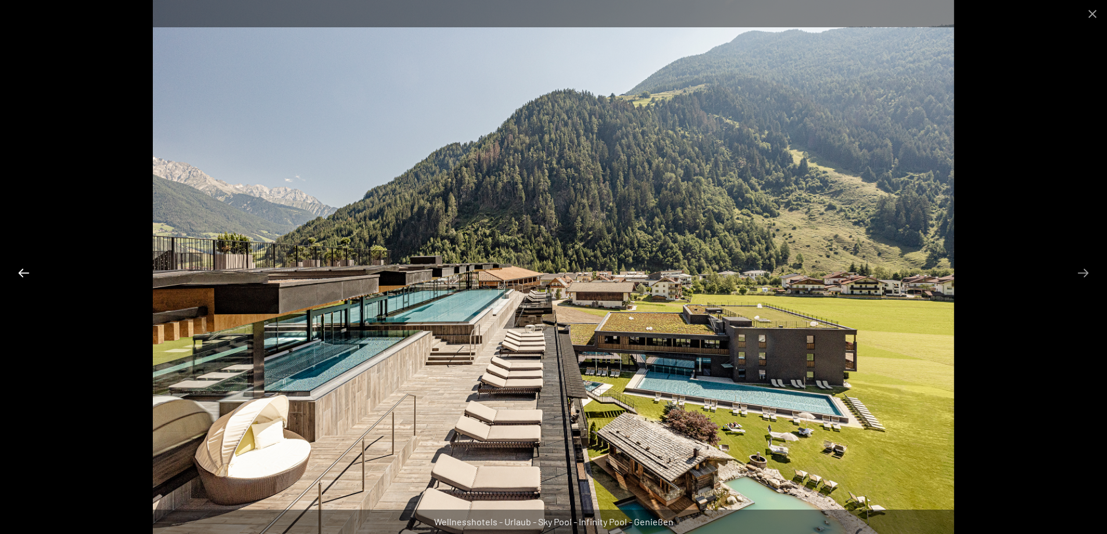
click at [23, 271] on button "Previous slide" at bounding box center [24, 272] width 24 height 23
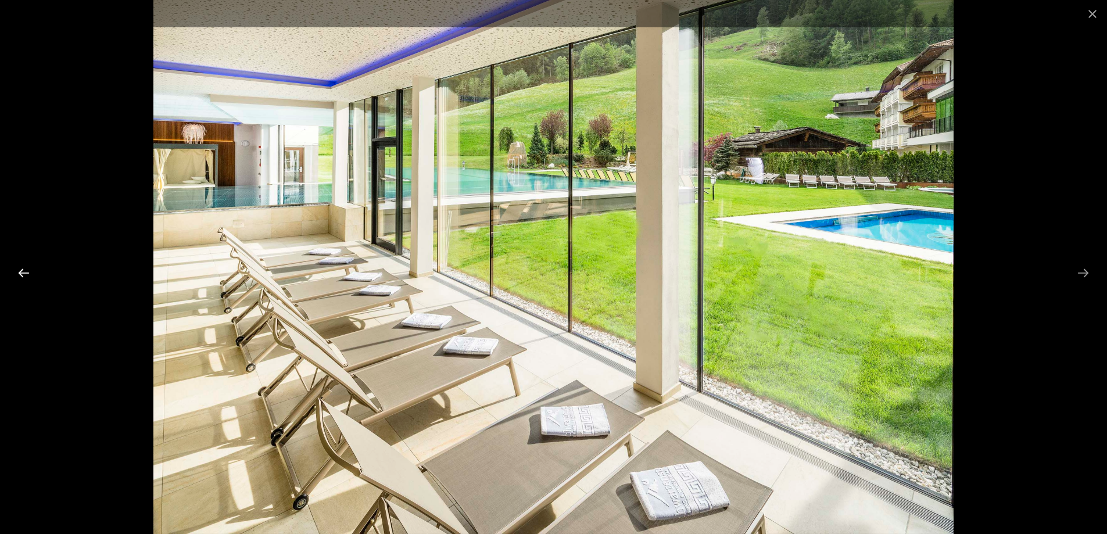
click at [23, 271] on button "Previous slide" at bounding box center [24, 272] width 24 height 23
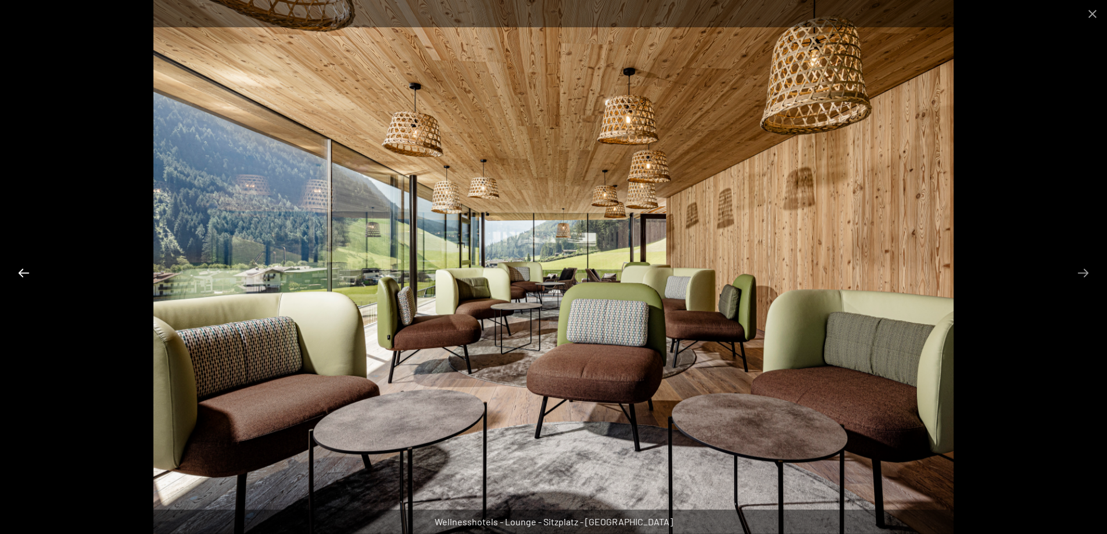
click at [23, 271] on button "Previous slide" at bounding box center [24, 272] width 24 height 23
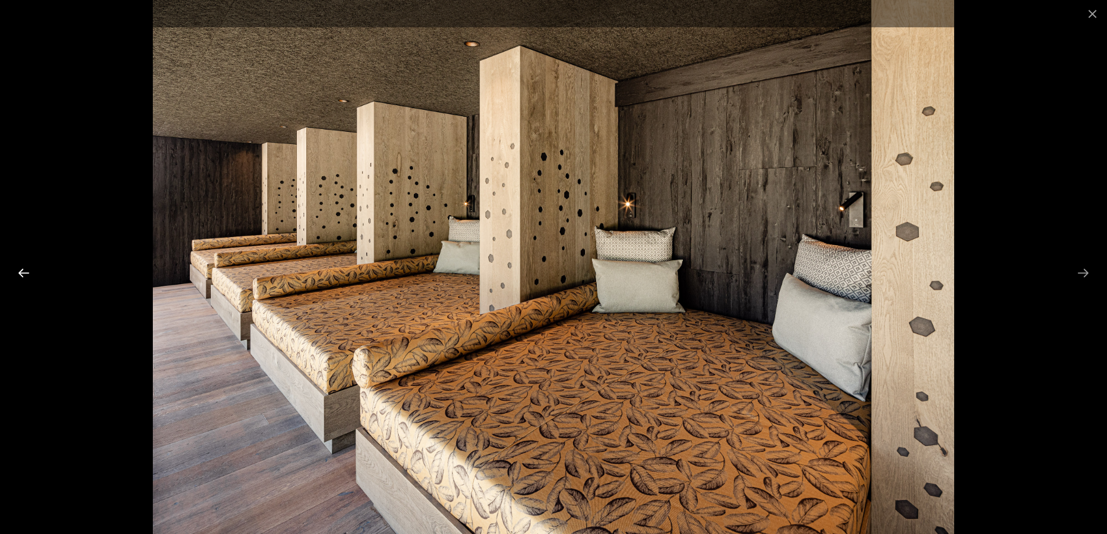
click at [23, 271] on button "Previous slide" at bounding box center [24, 272] width 24 height 23
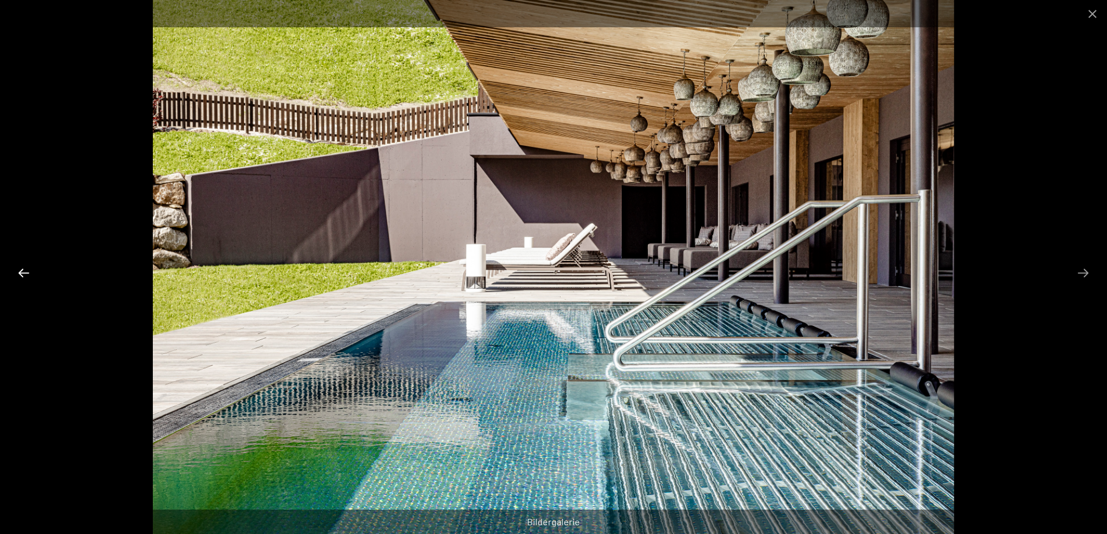
click at [26, 274] on button "Previous slide" at bounding box center [24, 272] width 24 height 23
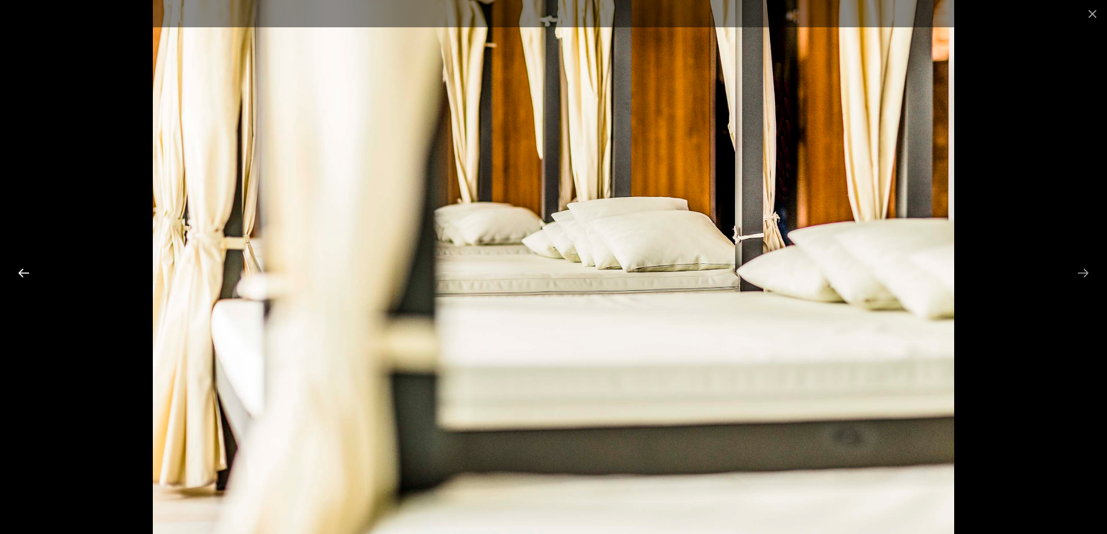
click at [26, 274] on button "Previous slide" at bounding box center [24, 272] width 24 height 23
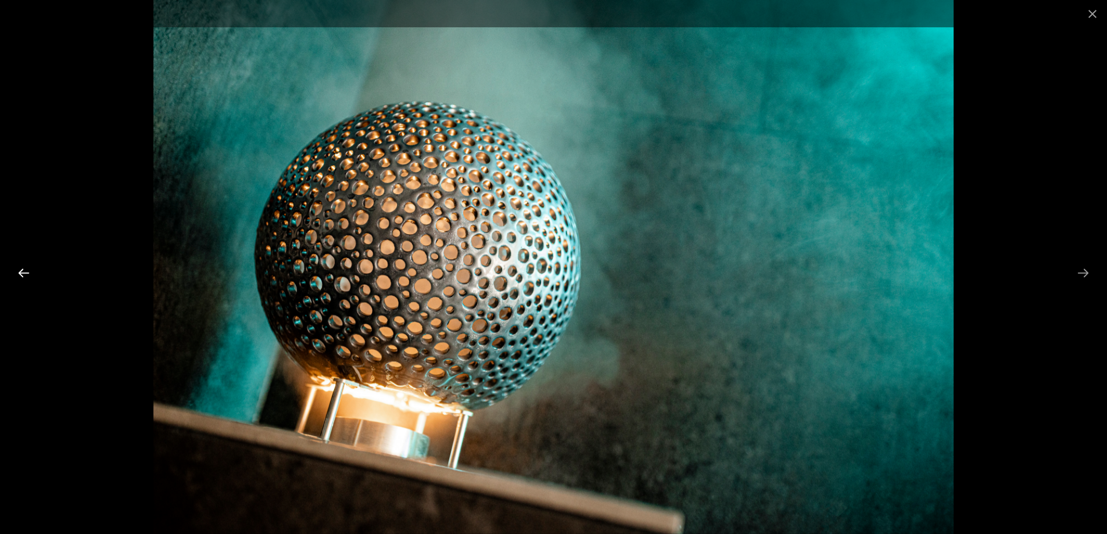
click at [26, 274] on button "Previous slide" at bounding box center [24, 272] width 24 height 23
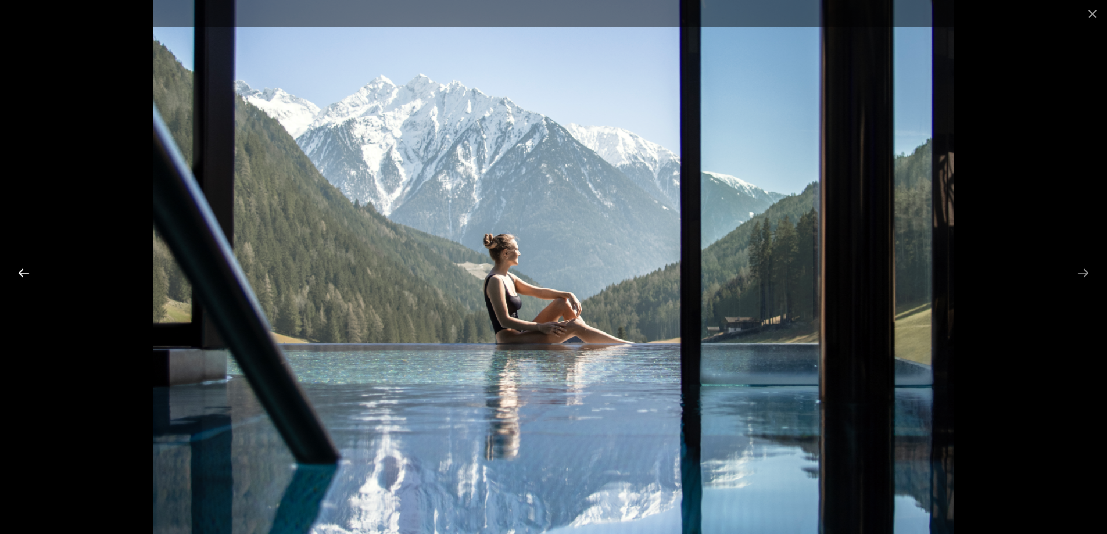
click at [21, 272] on button "Previous slide" at bounding box center [24, 272] width 24 height 23
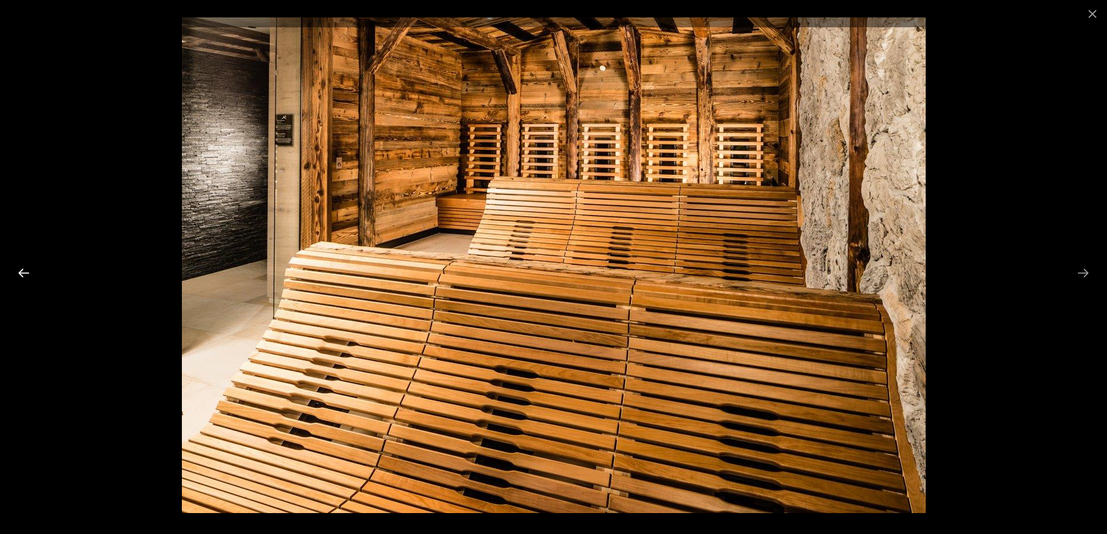
click at [21, 272] on button "Previous slide" at bounding box center [24, 272] width 24 height 23
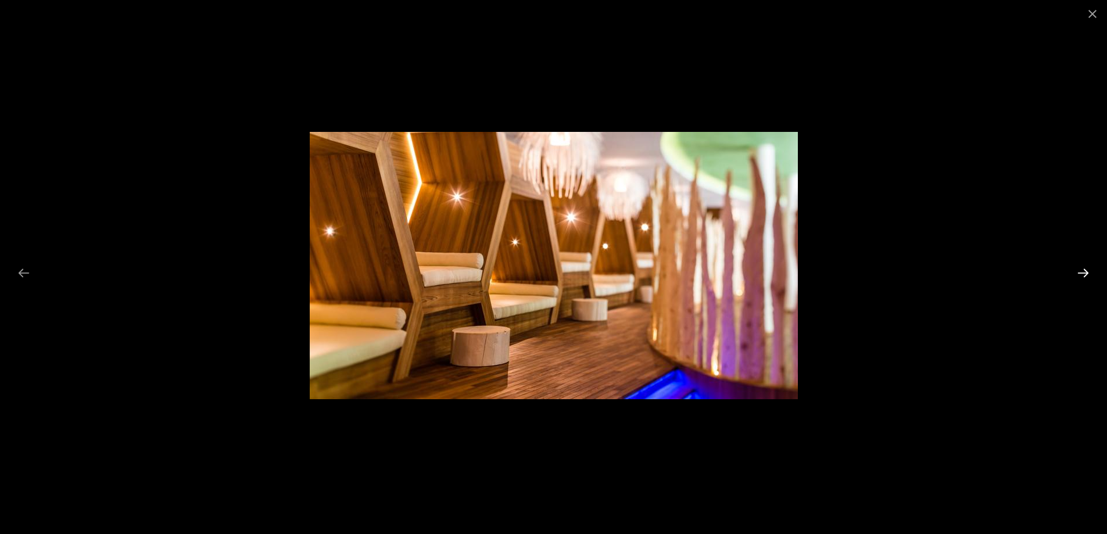
click at [1085, 273] on button "Next slide" at bounding box center [1083, 272] width 24 height 23
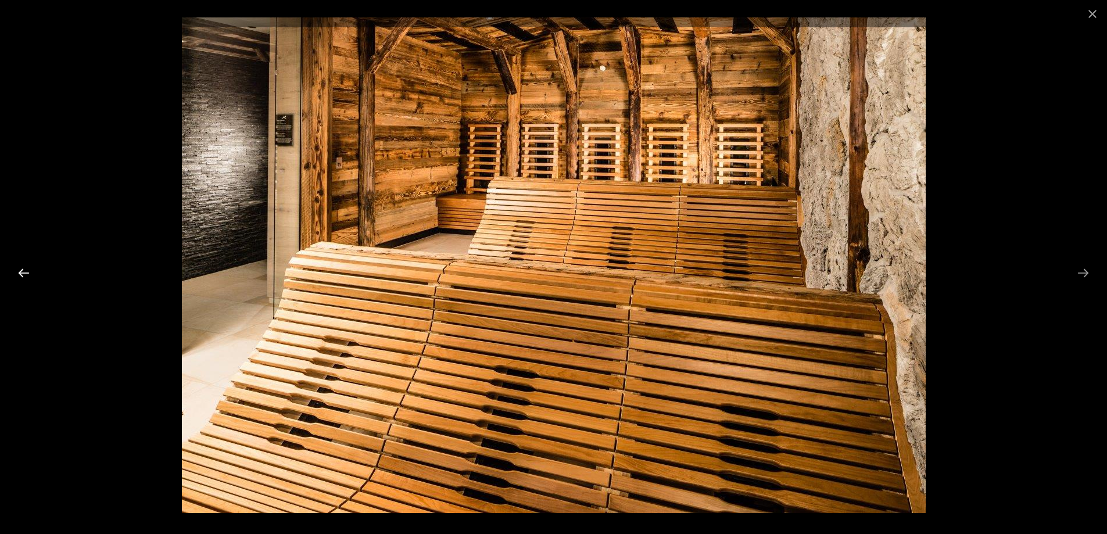
click at [23, 267] on button "Previous slide" at bounding box center [24, 272] width 24 height 23
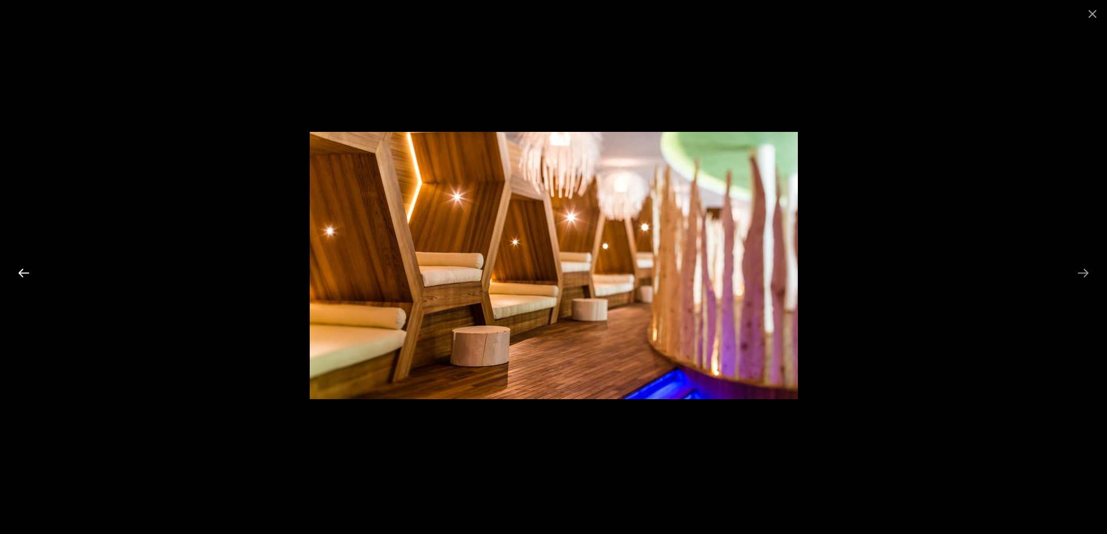
click at [23, 267] on button "Previous slide" at bounding box center [24, 272] width 24 height 23
click at [23, 272] on button "Previous slide" at bounding box center [24, 272] width 24 height 23
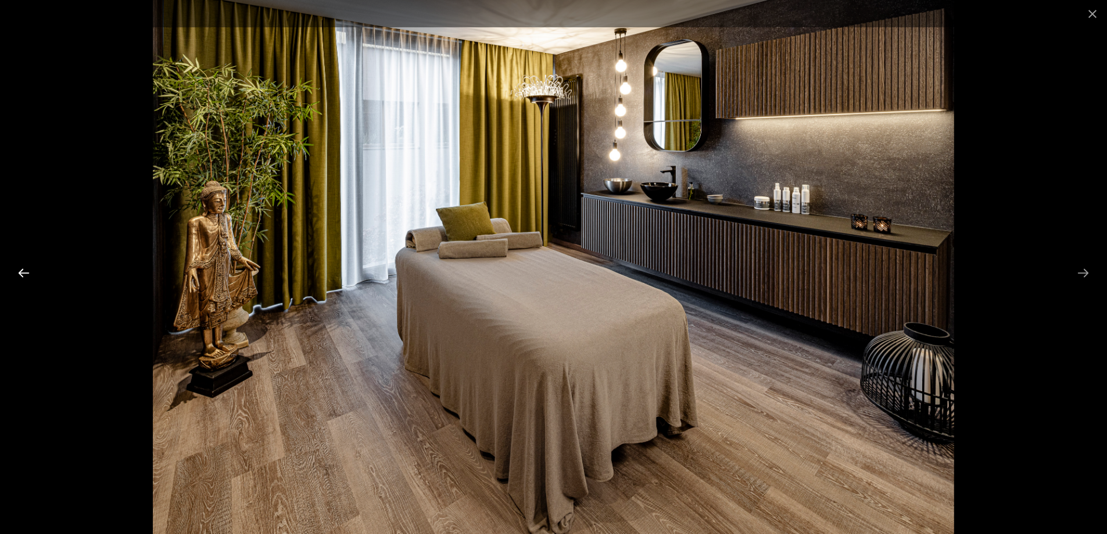
click at [23, 272] on button "Previous slide" at bounding box center [24, 272] width 24 height 23
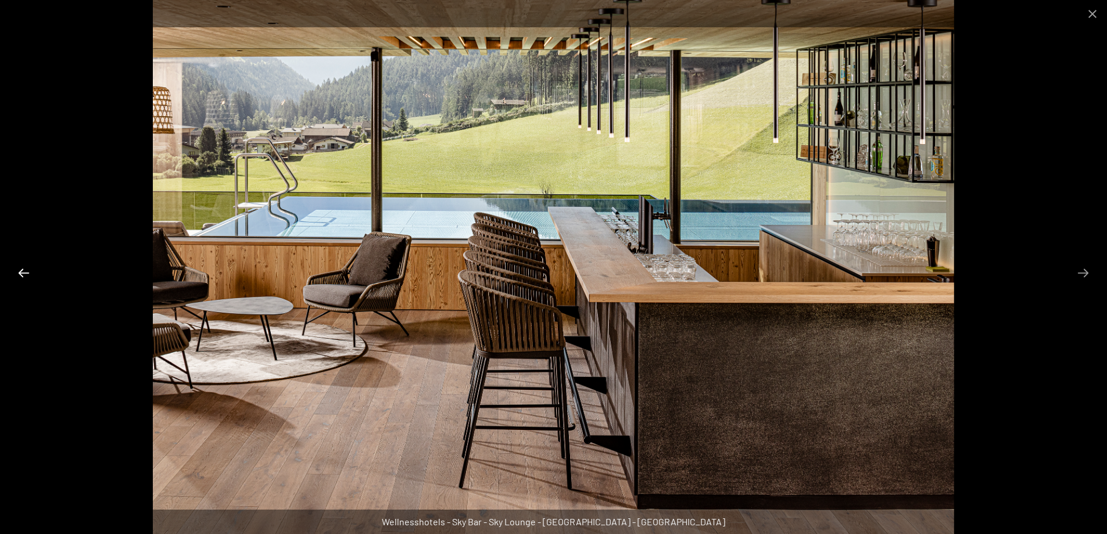
click at [23, 272] on button "Previous slide" at bounding box center [24, 272] width 24 height 23
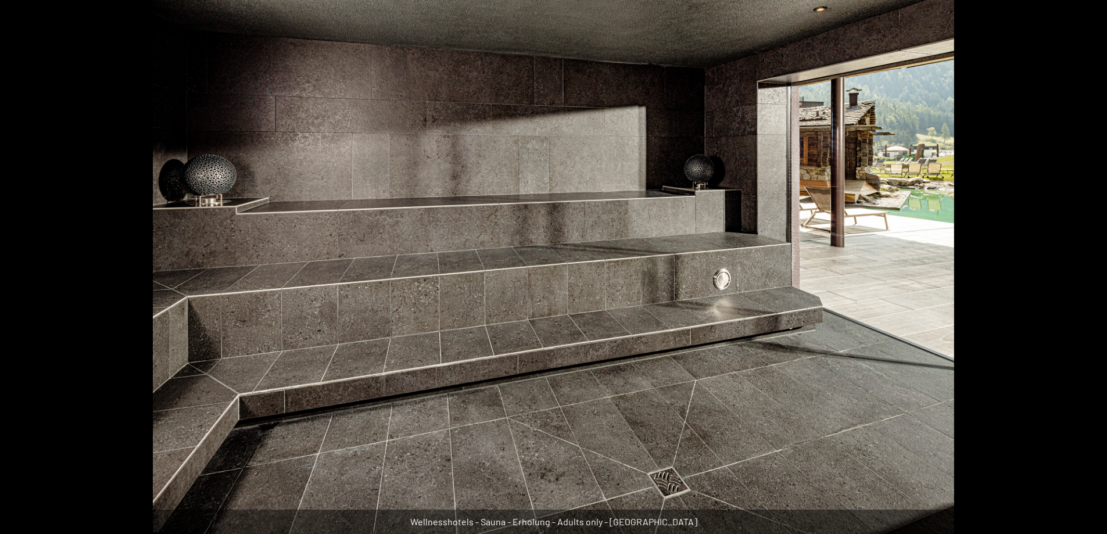
click at [23, 272] on button "Previous slide" at bounding box center [18, 272] width 24 height 23
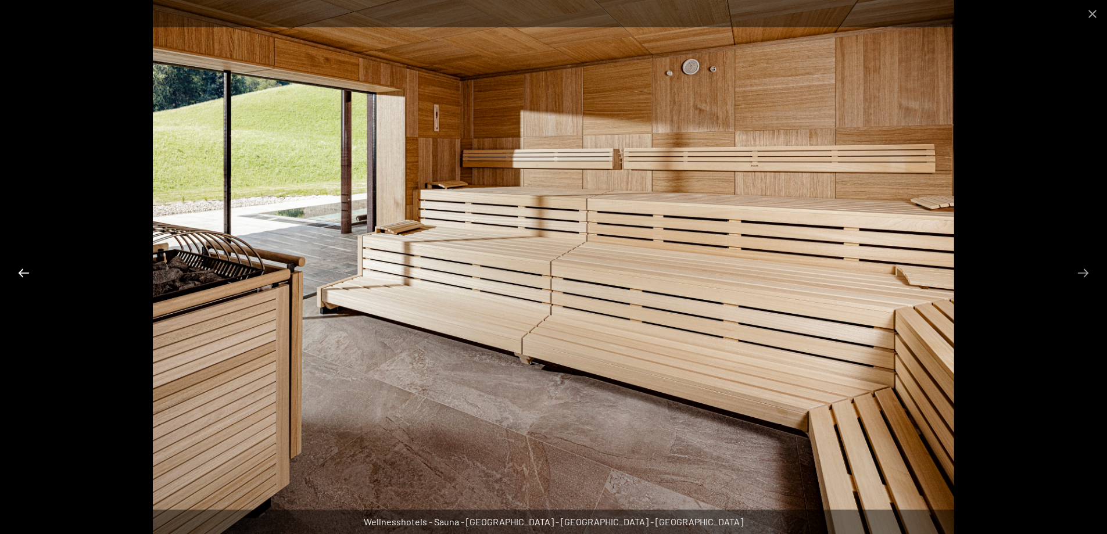
click at [23, 272] on button "Previous slide" at bounding box center [24, 272] width 24 height 23
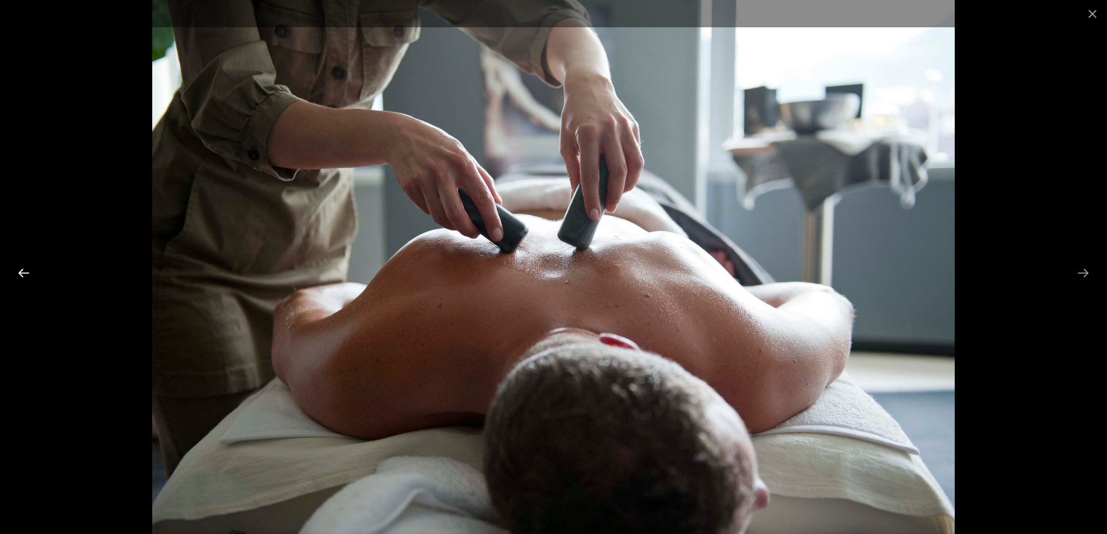
click at [23, 272] on button "Previous slide" at bounding box center [24, 272] width 24 height 23
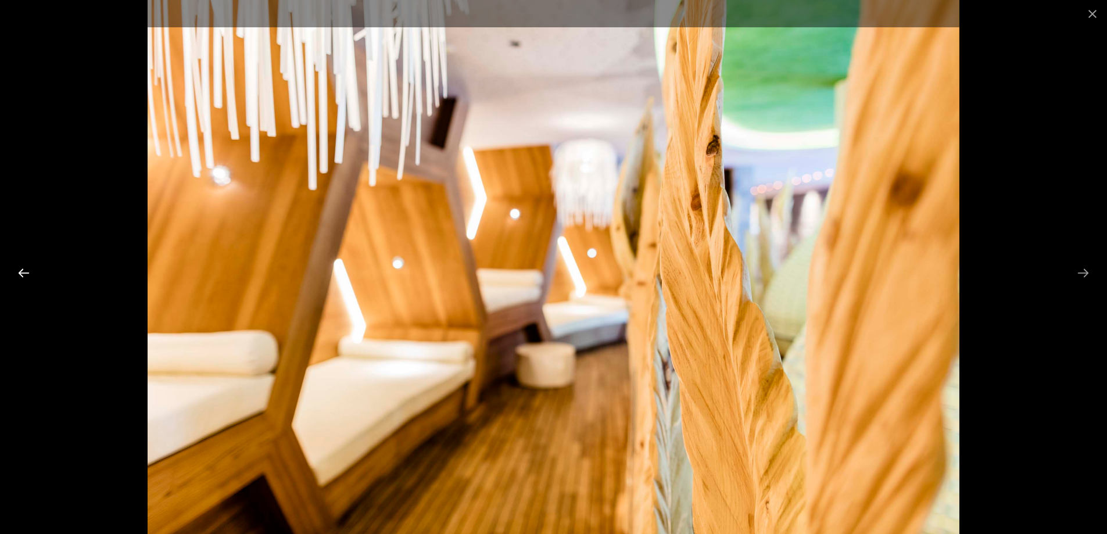
click at [23, 272] on button "Previous slide" at bounding box center [24, 272] width 24 height 23
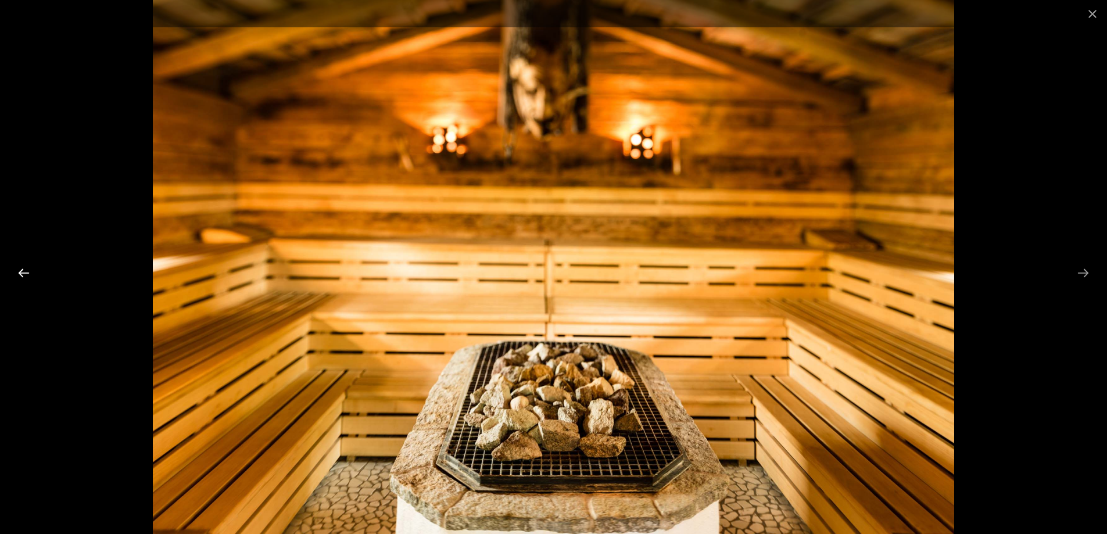
click at [23, 272] on button "Previous slide" at bounding box center [24, 272] width 24 height 23
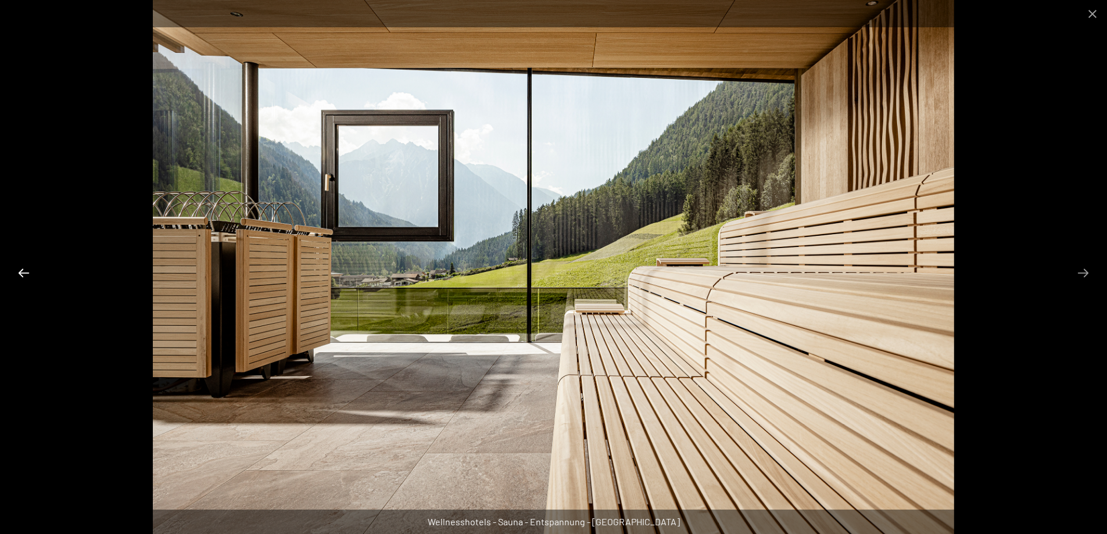
click at [23, 272] on button "Previous slide" at bounding box center [24, 272] width 24 height 23
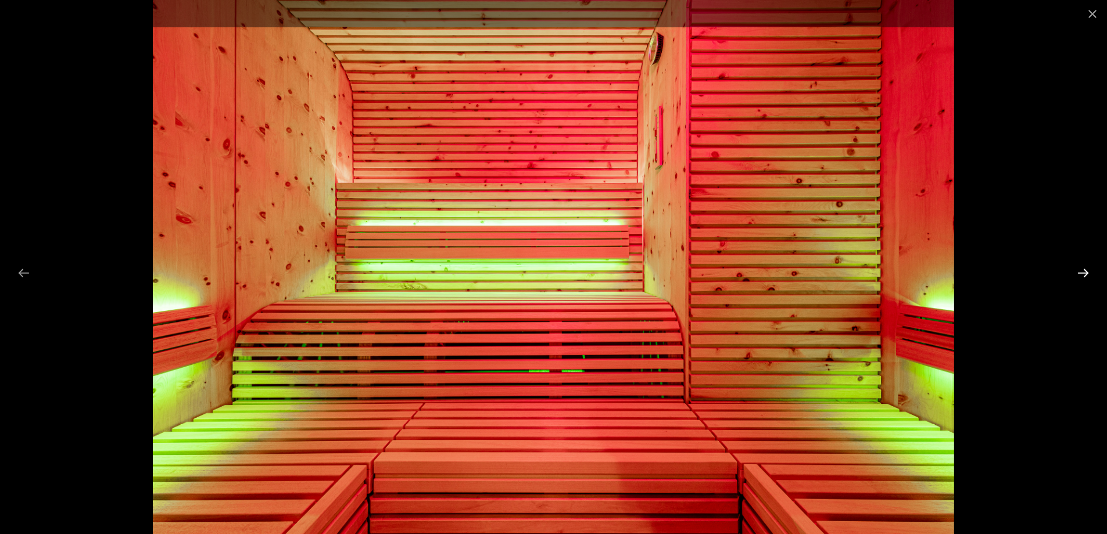
click at [1084, 270] on button "Next slide" at bounding box center [1083, 272] width 24 height 23
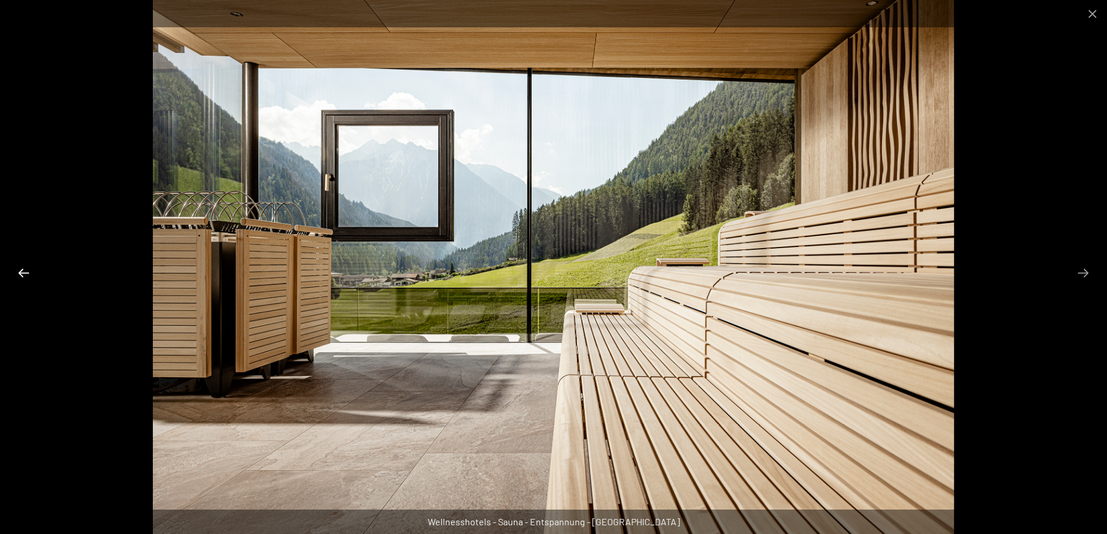
click at [23, 276] on button "Previous slide" at bounding box center [24, 272] width 24 height 23
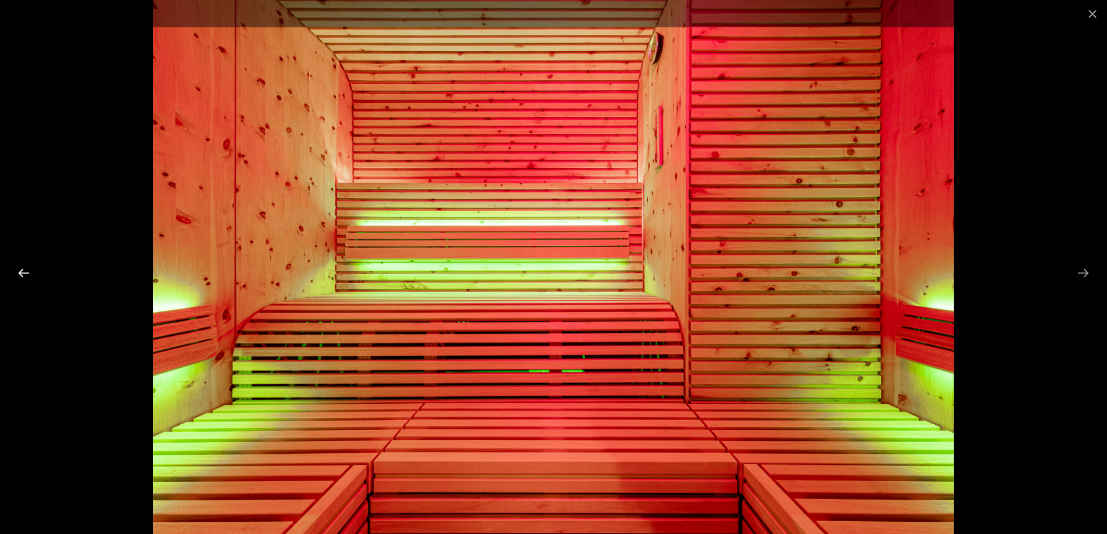
click at [23, 276] on button "Previous slide" at bounding box center [24, 272] width 24 height 23
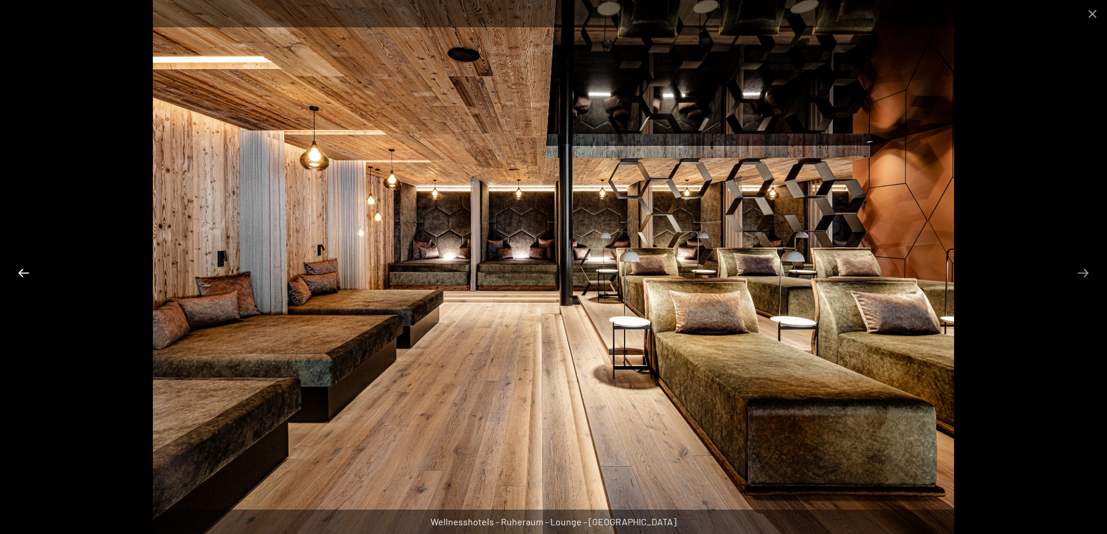
click at [23, 276] on button "Previous slide" at bounding box center [24, 272] width 24 height 23
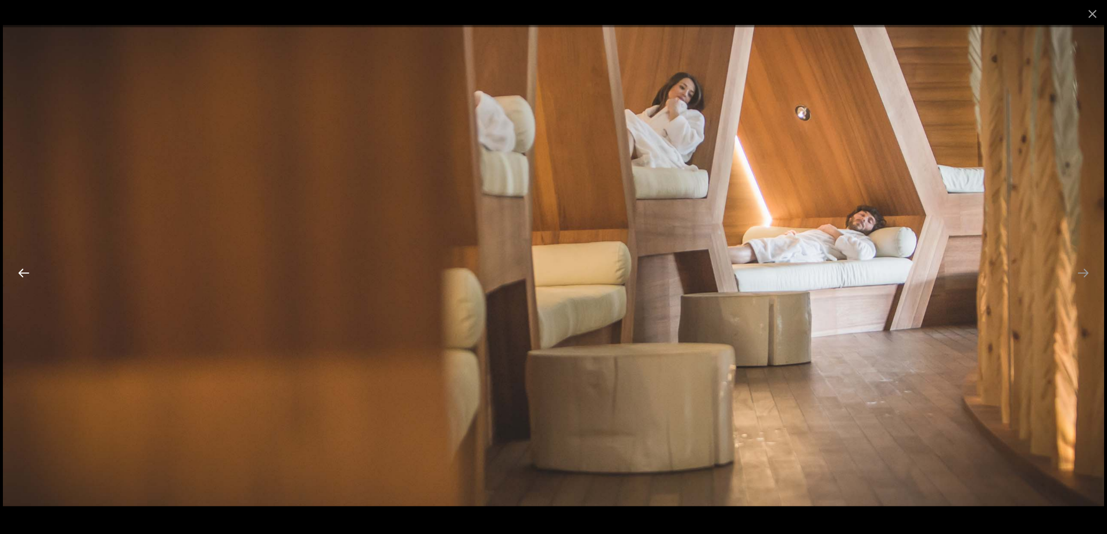
click at [23, 276] on button "Previous slide" at bounding box center [24, 272] width 24 height 23
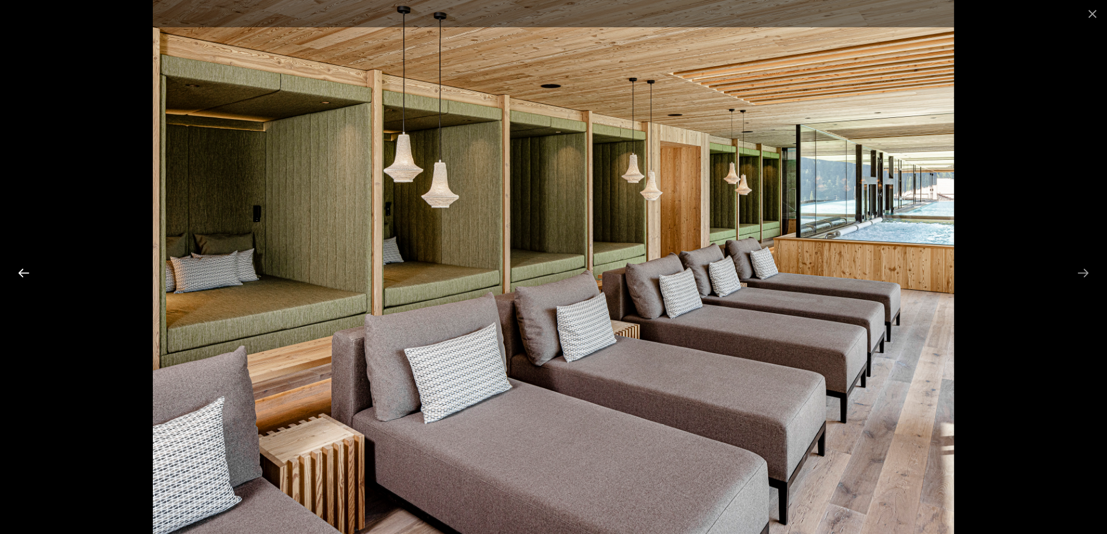
click at [19, 274] on button "Previous slide" at bounding box center [24, 272] width 24 height 23
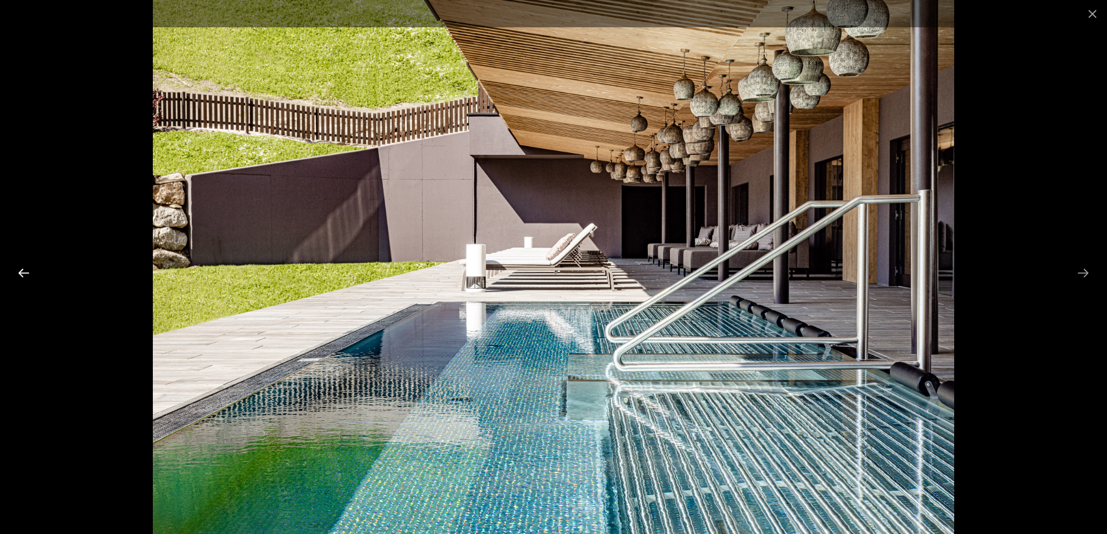
click at [24, 274] on button "Previous slide" at bounding box center [24, 272] width 24 height 23
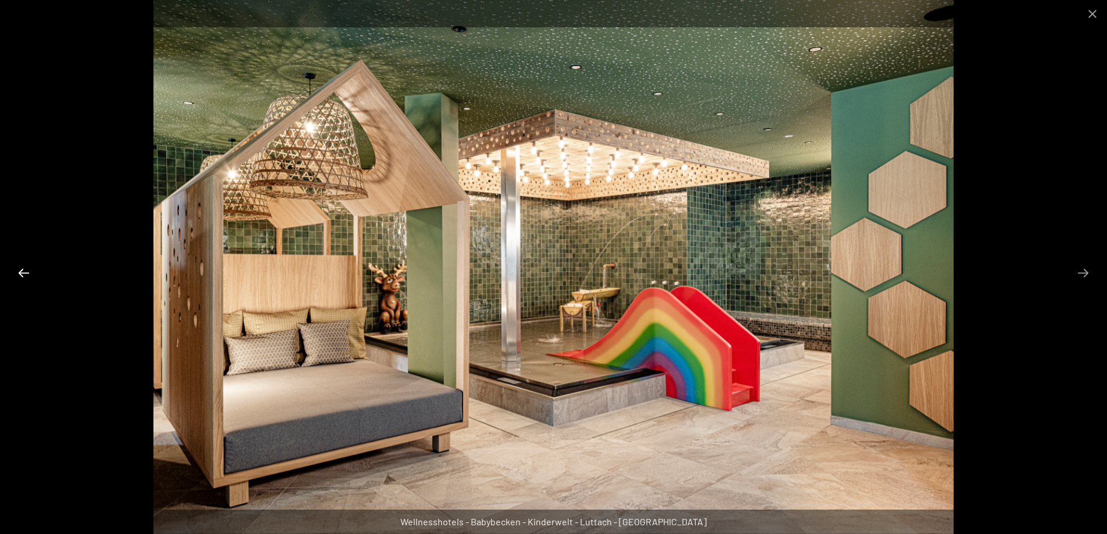
click at [24, 274] on button "Previous slide" at bounding box center [24, 272] width 24 height 23
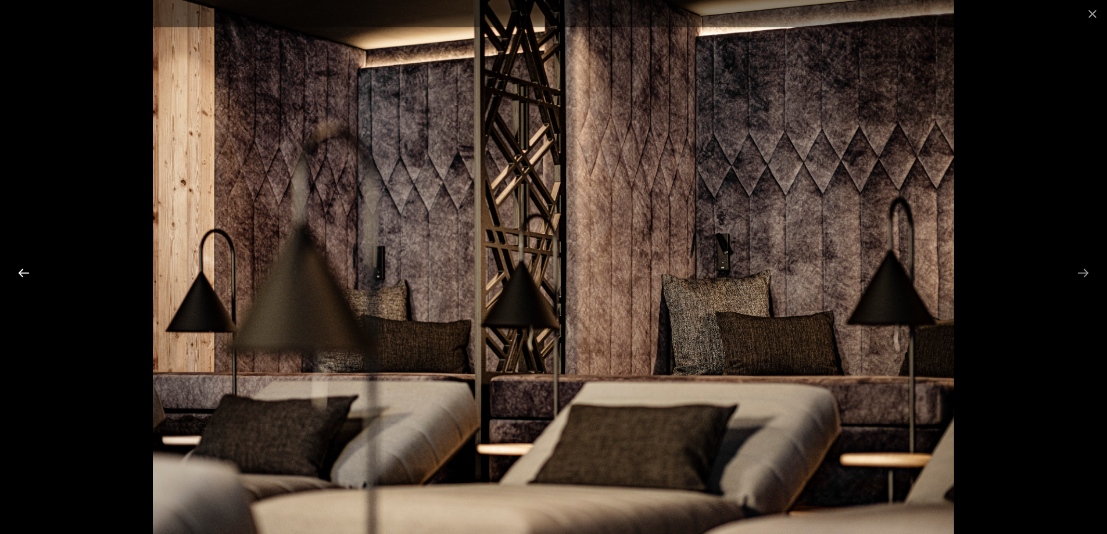
click at [24, 274] on button "Previous slide" at bounding box center [24, 272] width 24 height 23
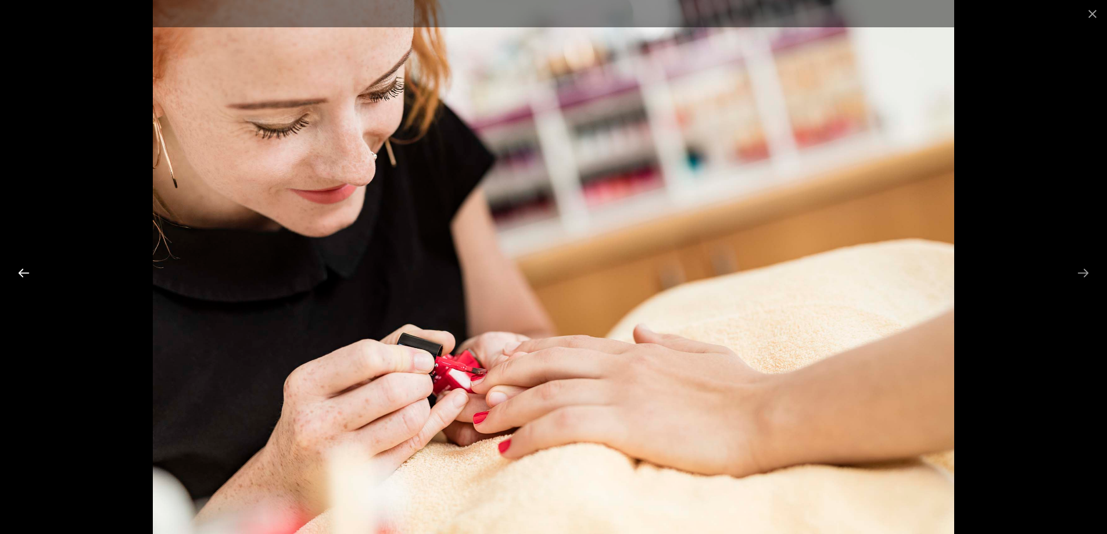
click at [24, 274] on button "Previous slide" at bounding box center [24, 272] width 24 height 23
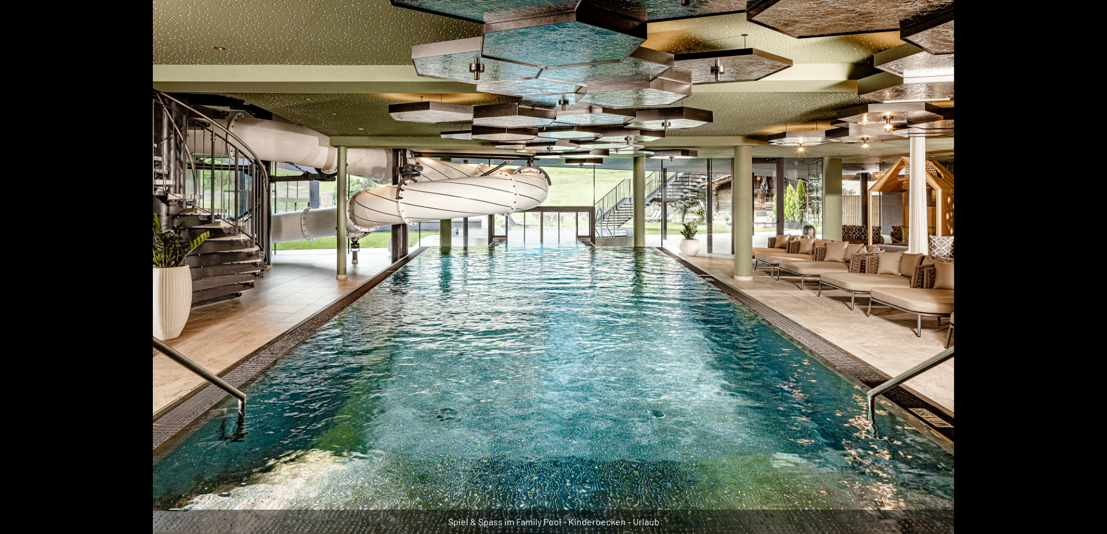
click at [24, 274] on button "Previous slide" at bounding box center [18, 272] width 24 height 23
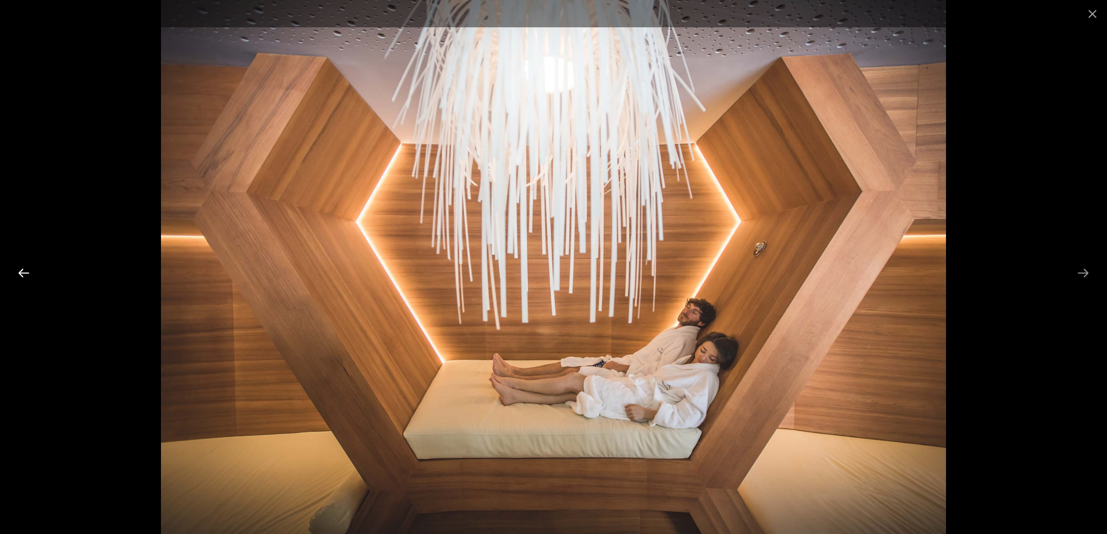
click at [24, 274] on button "Previous slide" at bounding box center [24, 272] width 24 height 23
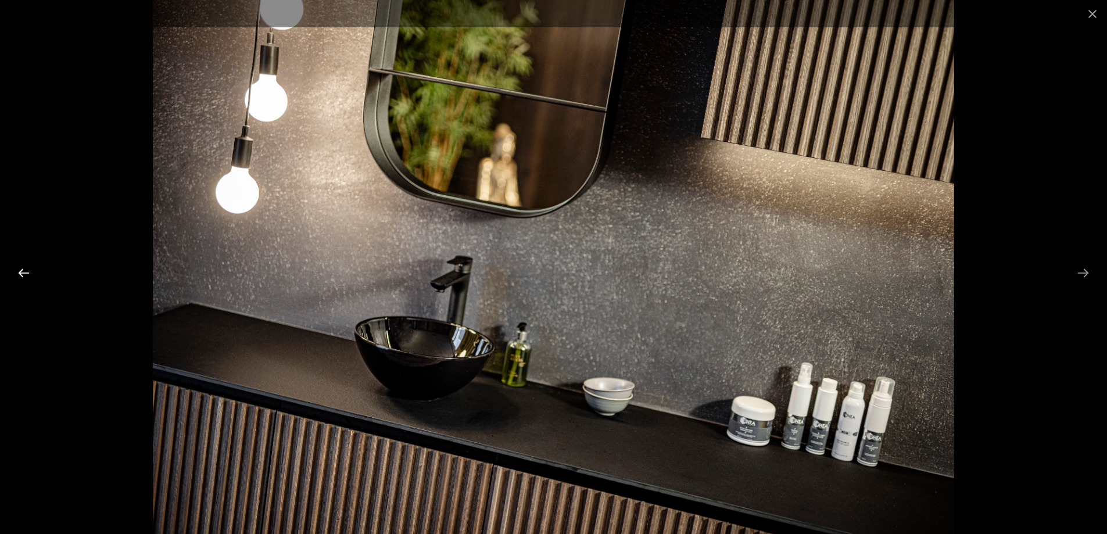
click at [24, 274] on button "Previous slide" at bounding box center [24, 272] width 24 height 23
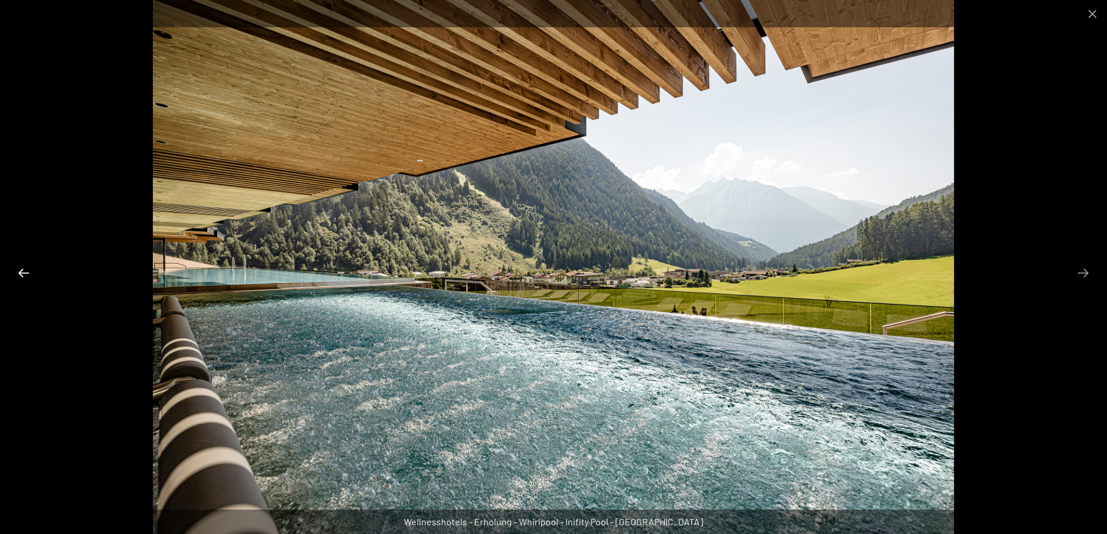
click at [24, 274] on button "Previous slide" at bounding box center [24, 272] width 24 height 23
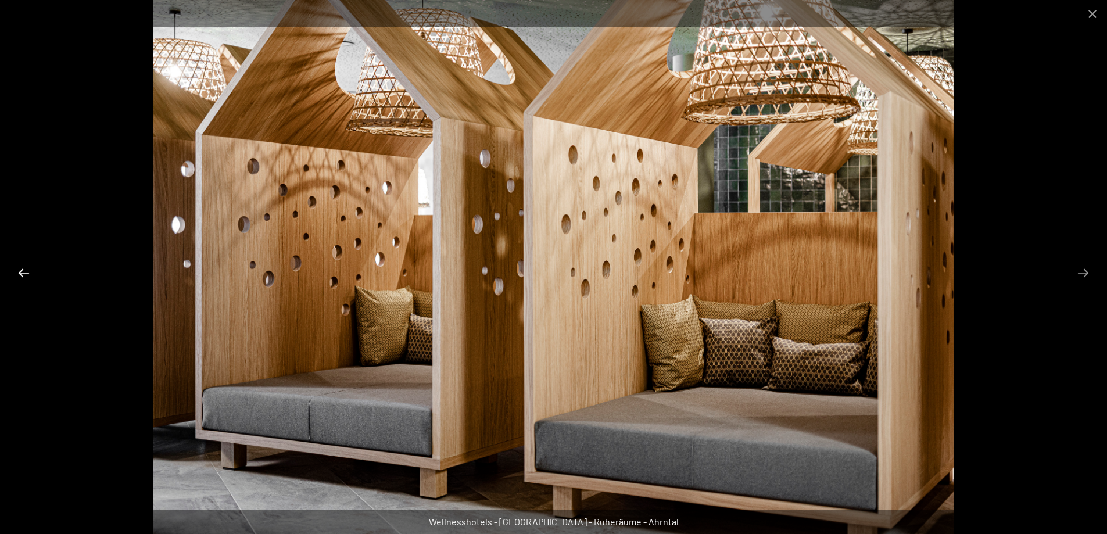
click at [24, 274] on button "Previous slide" at bounding box center [24, 272] width 24 height 23
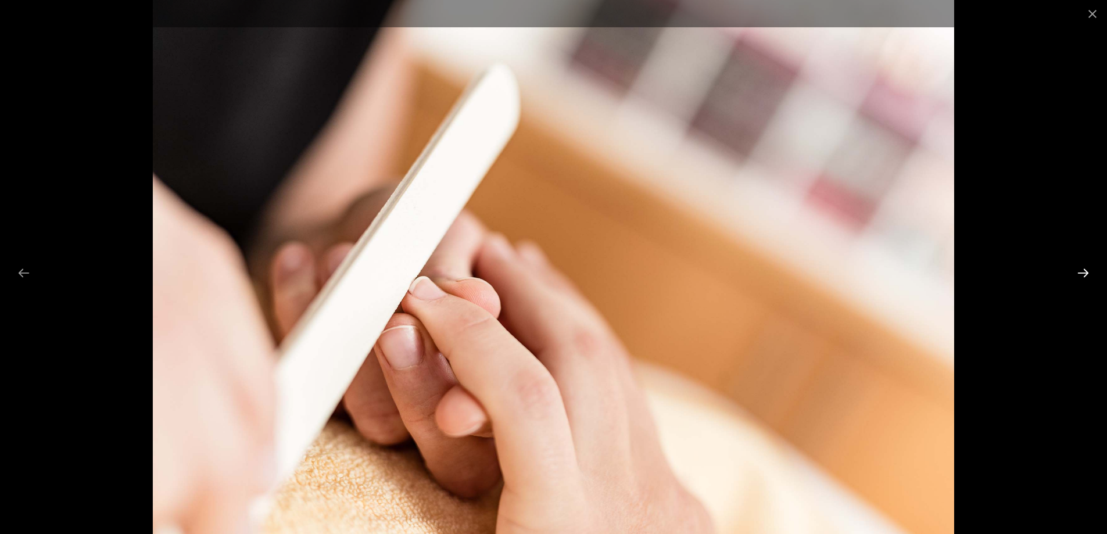
click at [1079, 271] on button "Next slide" at bounding box center [1083, 272] width 24 height 23
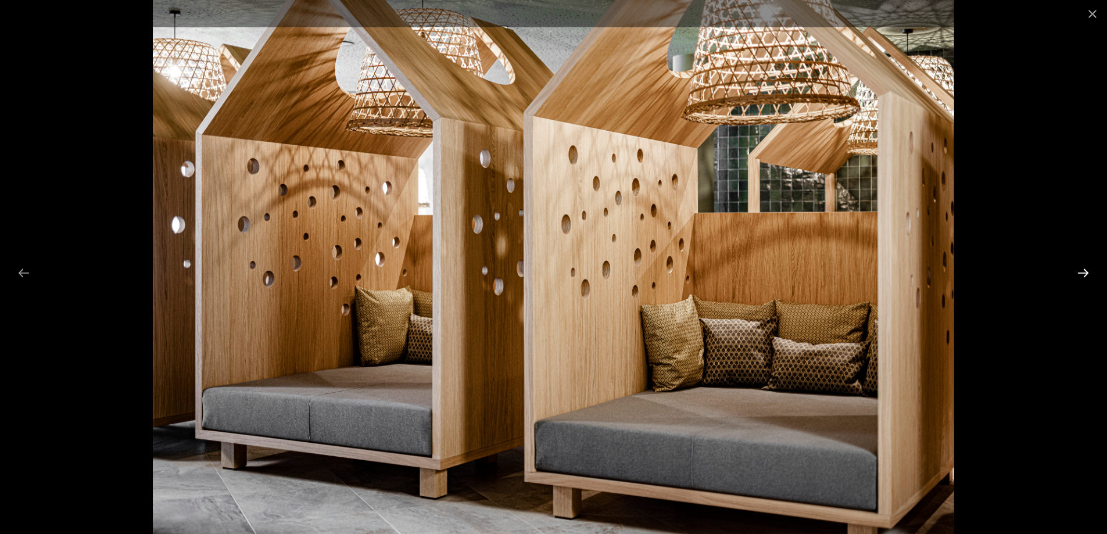
click at [1079, 271] on button "Next slide" at bounding box center [1083, 272] width 24 height 23
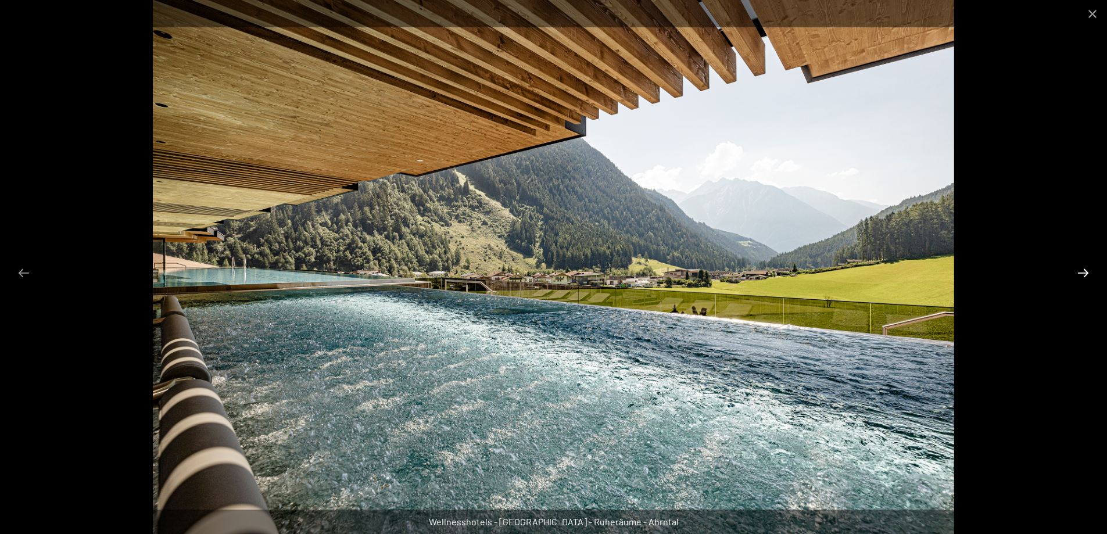
click at [1079, 271] on button "Next slide" at bounding box center [1083, 272] width 24 height 23
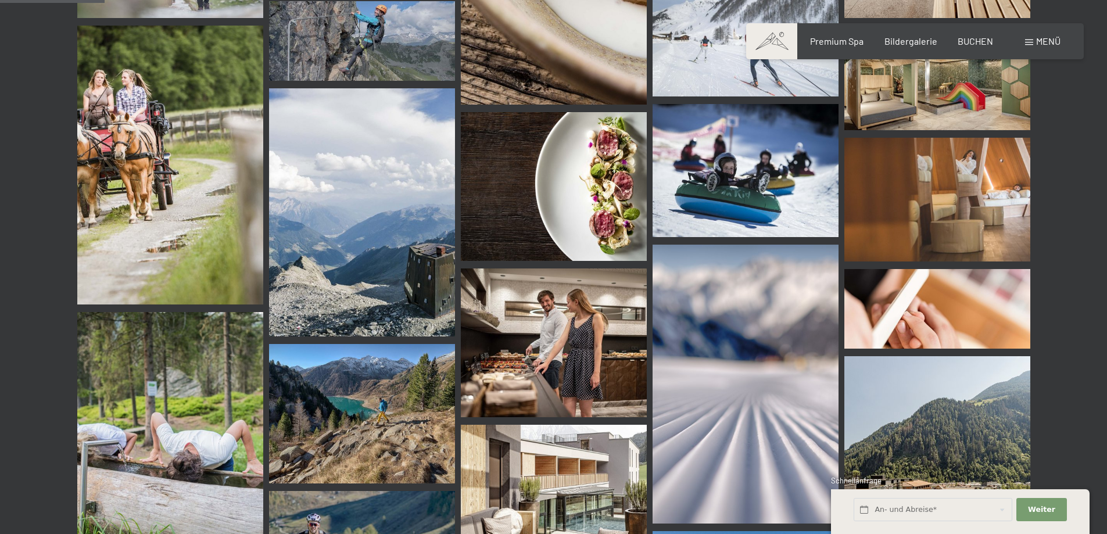
scroll to position [1394, 0]
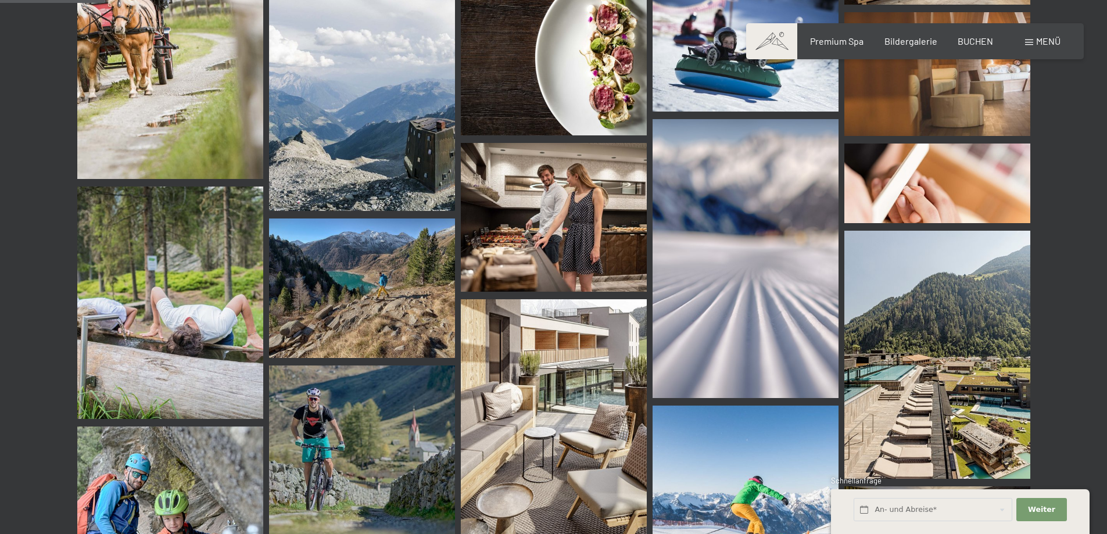
click at [917, 383] on img at bounding box center [937, 355] width 186 height 248
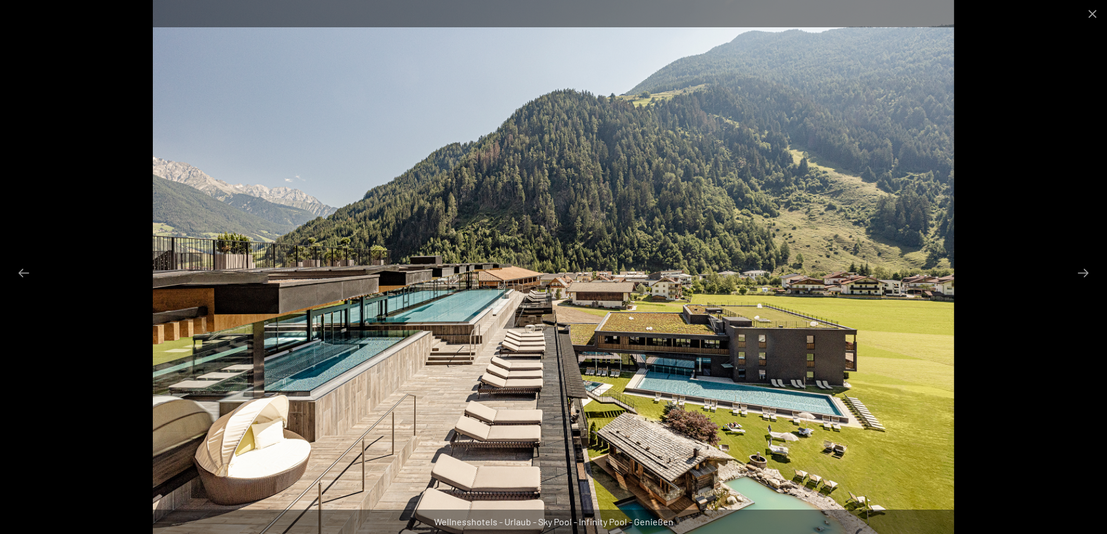
scroll to position [1917, 0]
click at [20, 273] on button "Previous slide" at bounding box center [24, 272] width 24 height 23
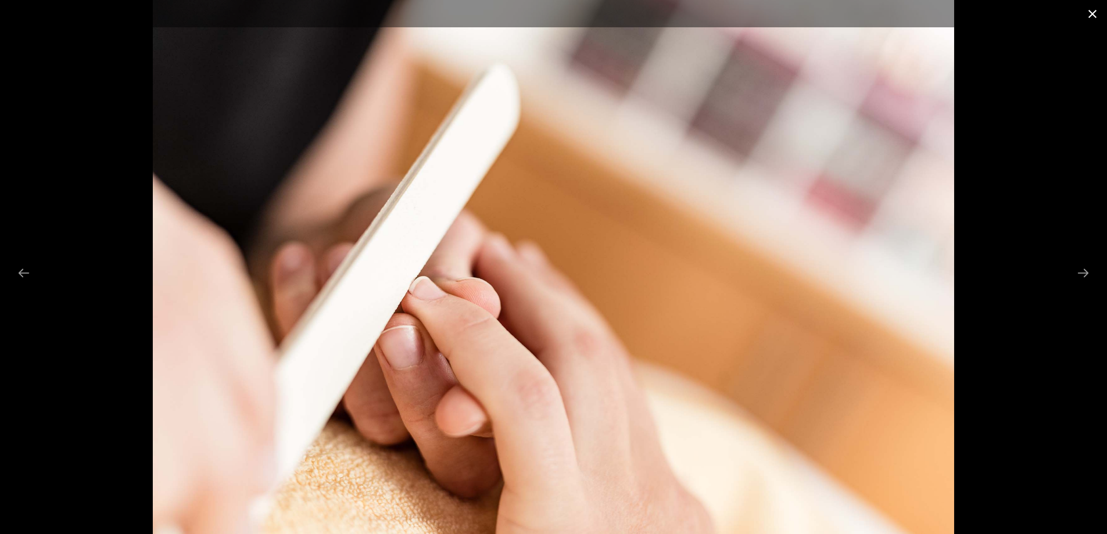
click at [1091, 17] on button "Close gallery" at bounding box center [1091, 13] width 29 height 27
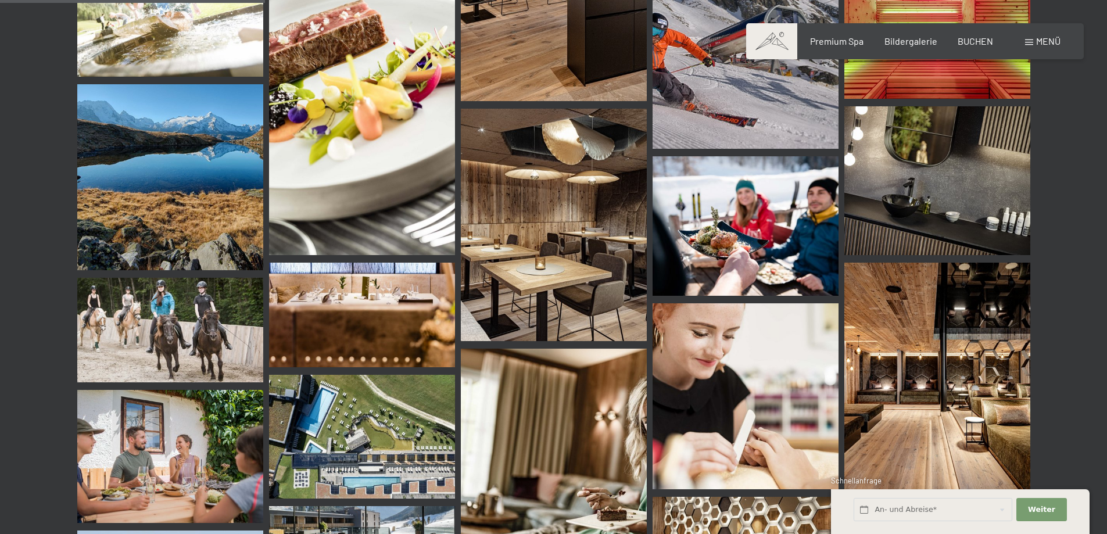
scroll to position [3543, 0]
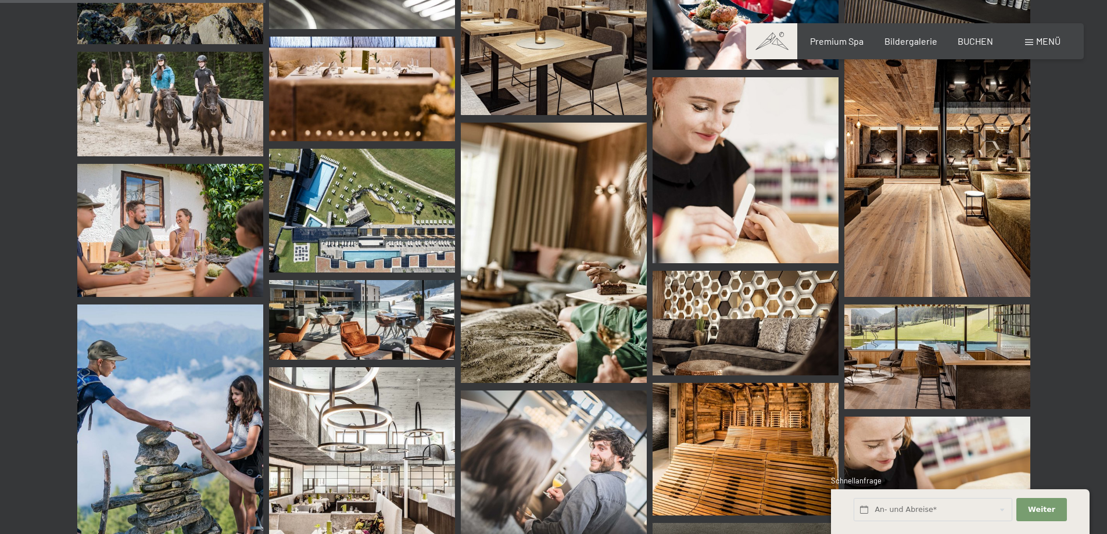
click at [340, 249] on img at bounding box center [362, 211] width 186 height 124
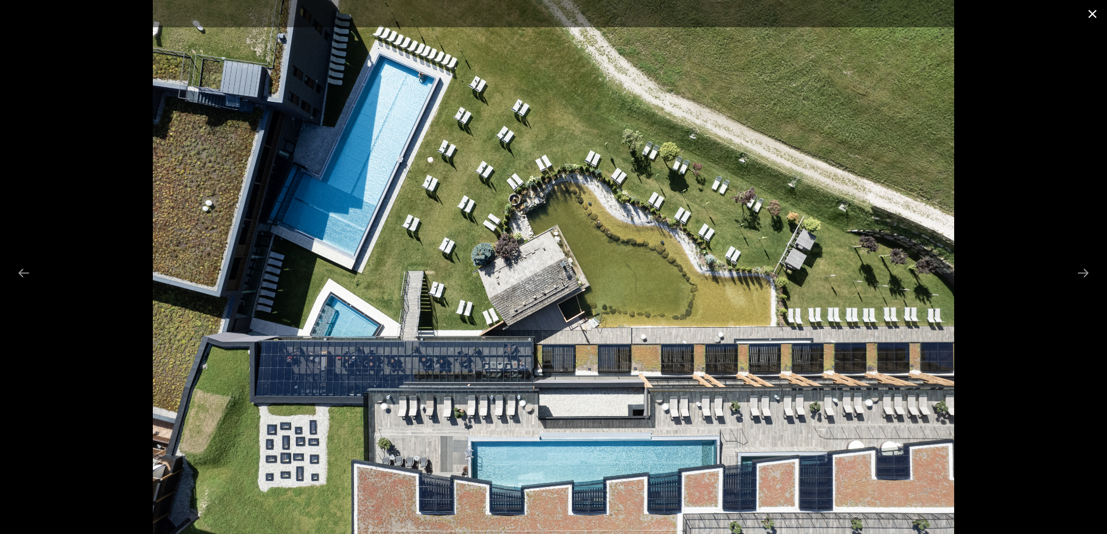
click at [1090, 17] on button "Close gallery" at bounding box center [1091, 13] width 29 height 27
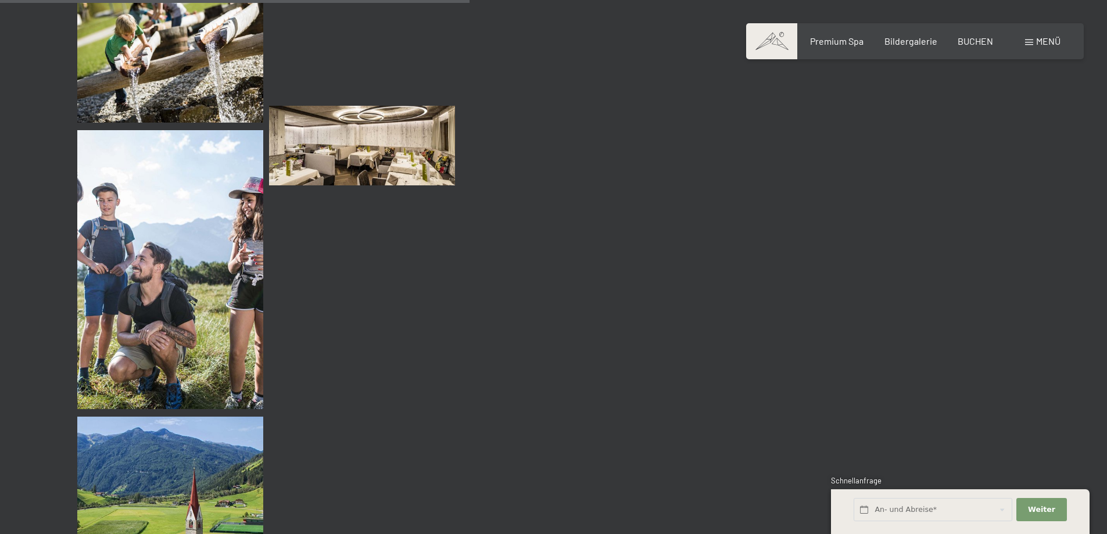
scroll to position [6273, 0]
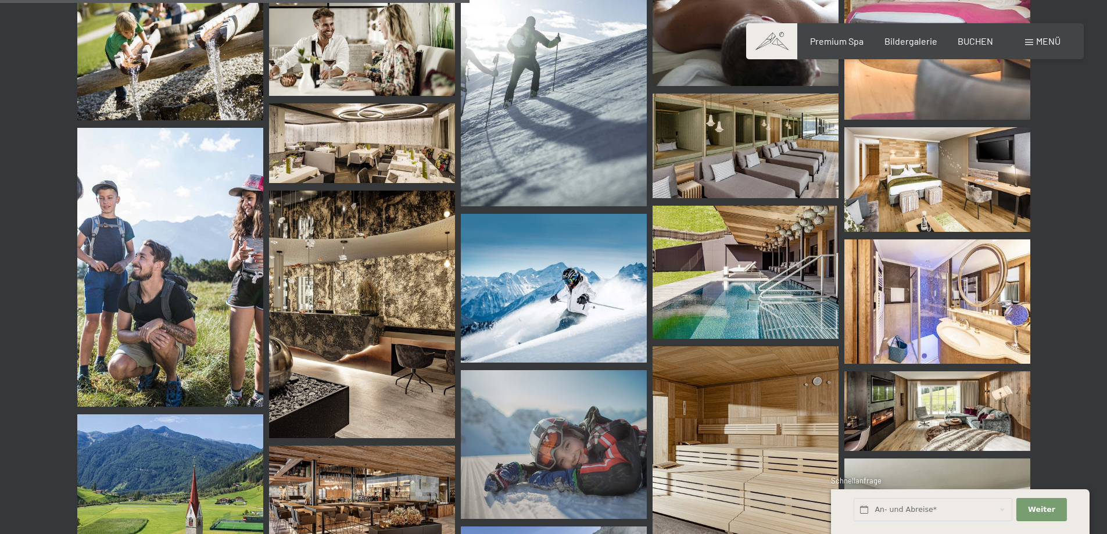
click at [709, 308] on img at bounding box center [745, 272] width 186 height 133
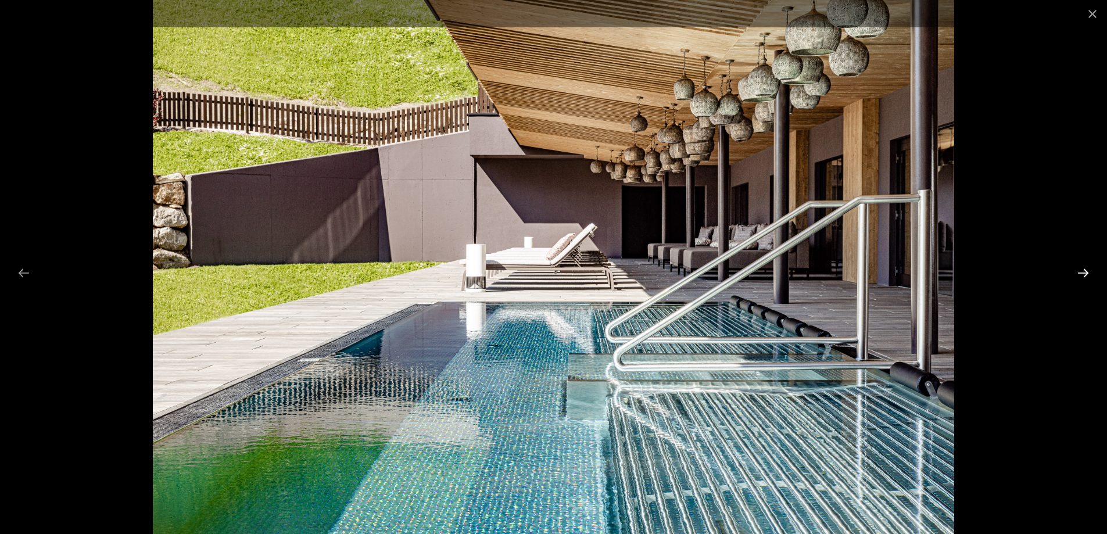
click at [1079, 271] on button "Next slide" at bounding box center [1083, 272] width 24 height 23
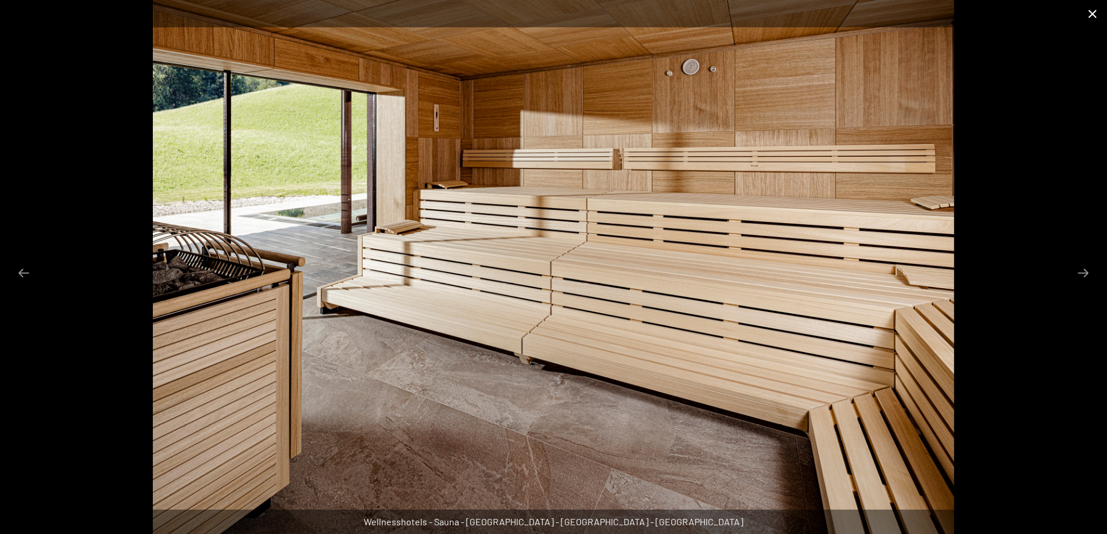
click at [1087, 13] on button "Close gallery" at bounding box center [1091, 13] width 29 height 27
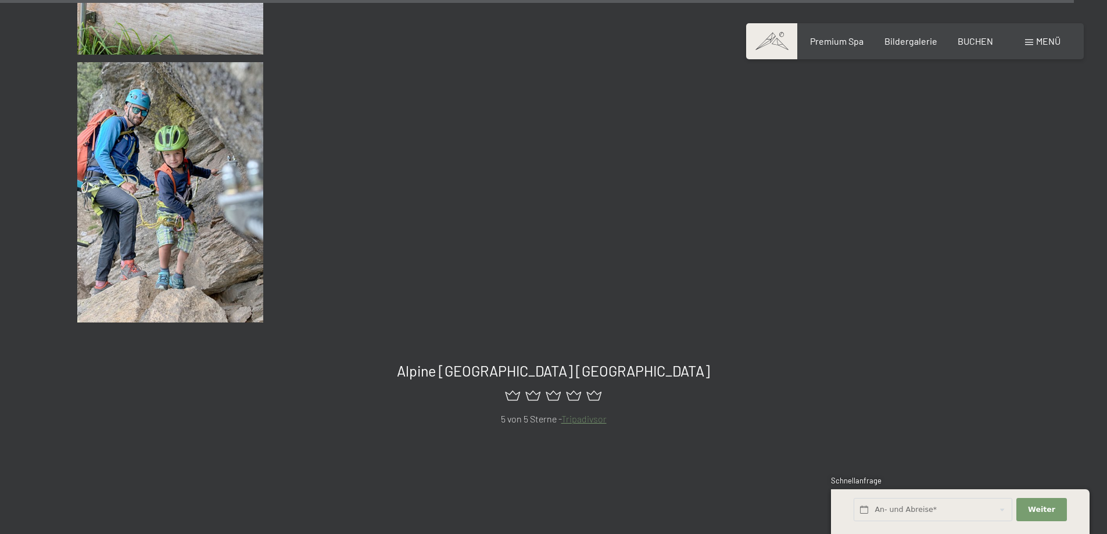
scroll to position [14347, 0]
